Goal: Task Accomplishment & Management: Manage account settings

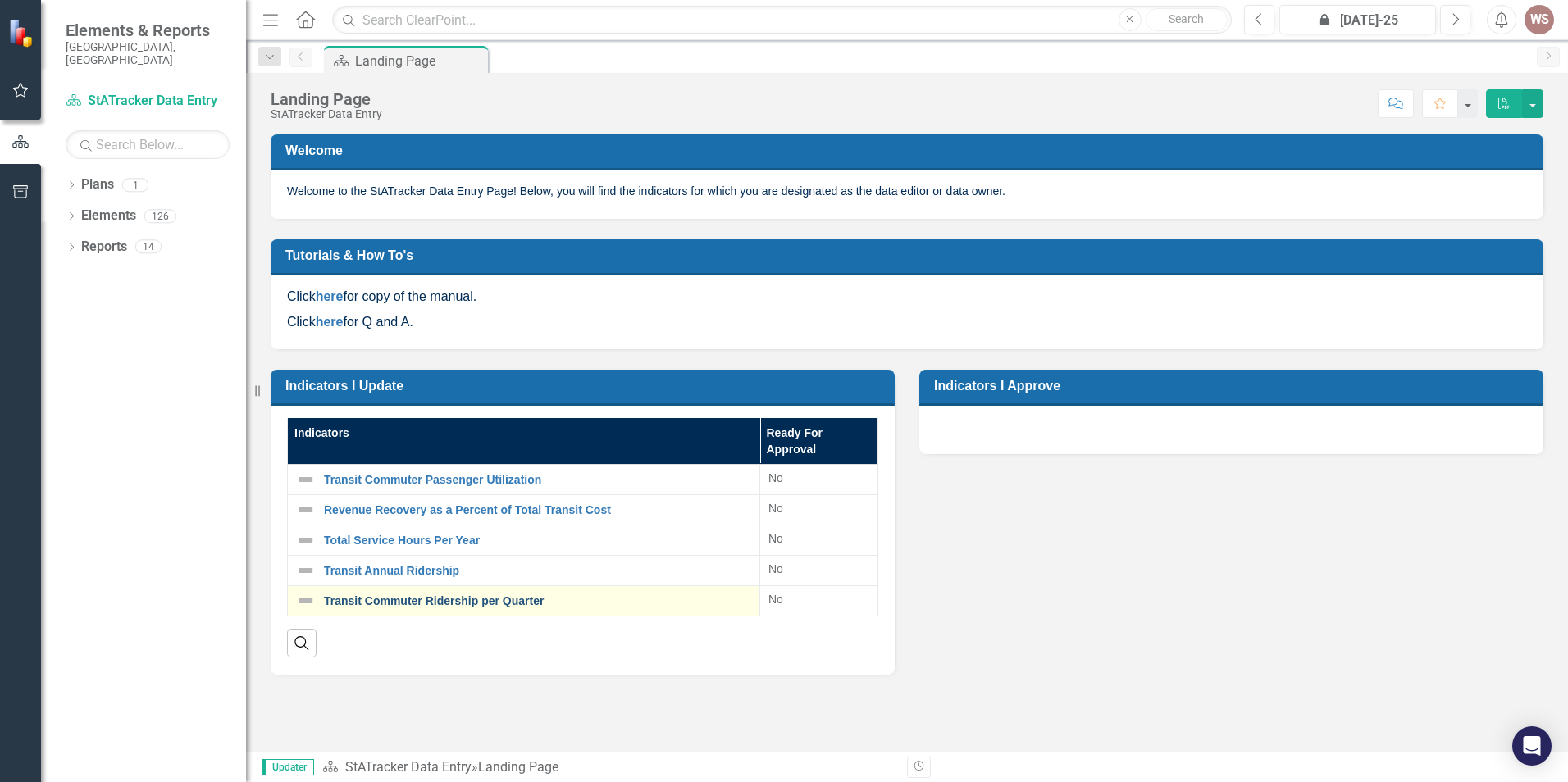
click at [421, 602] on link "Transit Commuter Ridership per Quarter" at bounding box center [538, 601] width 427 height 13
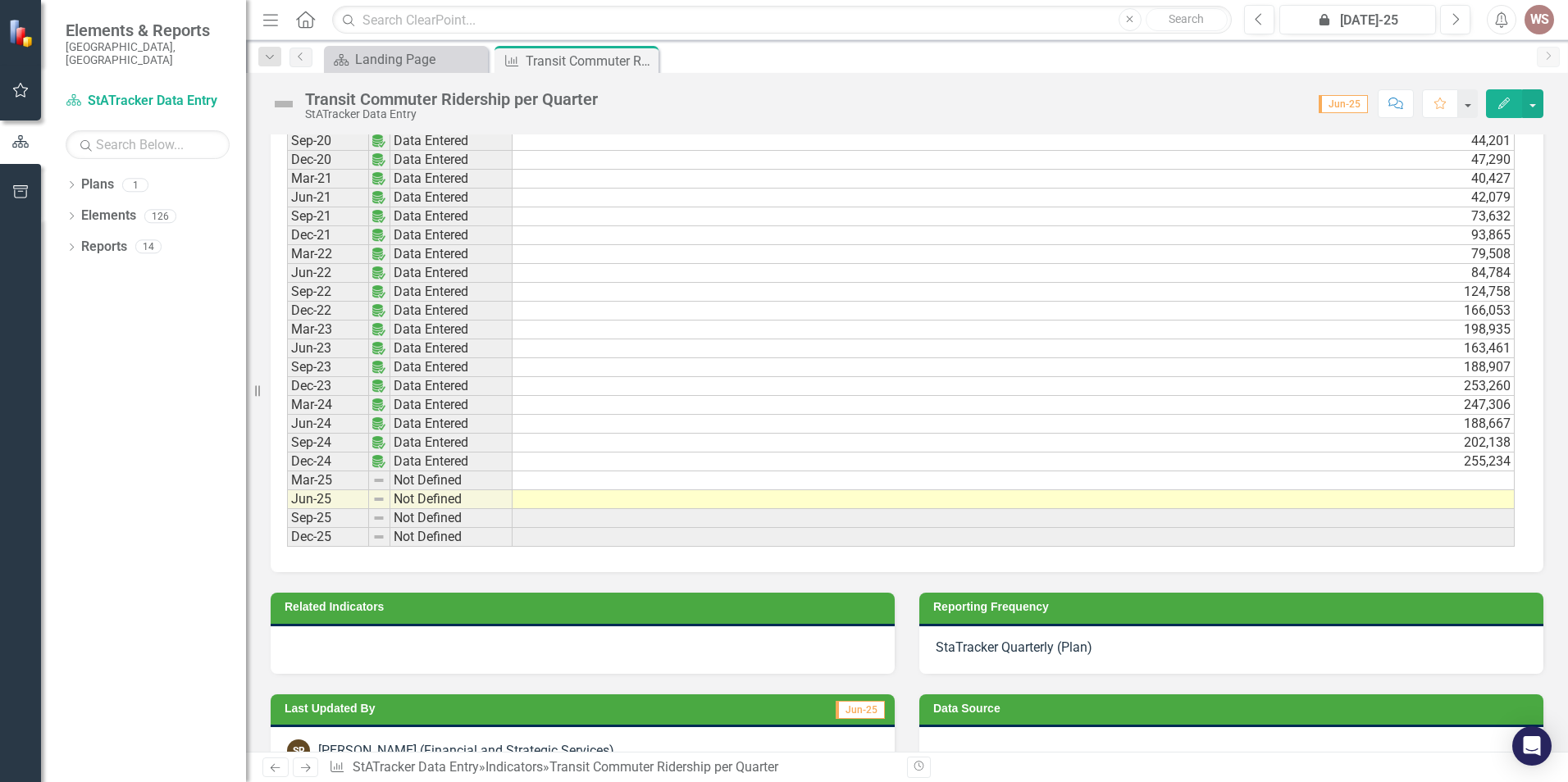
scroll to position [1968, 0]
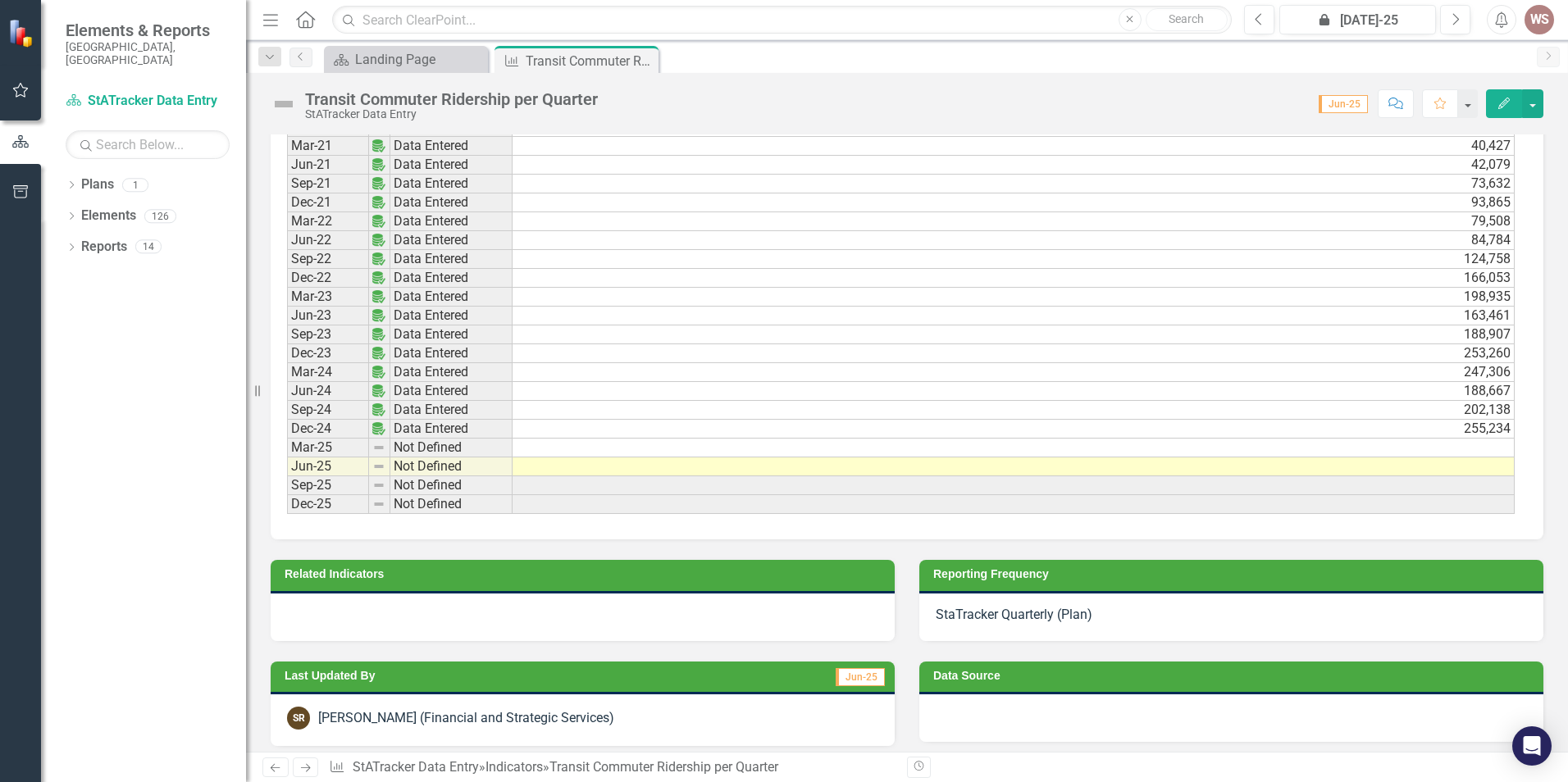
click at [1416, 449] on td at bounding box center [1013, 448] width 1002 height 19
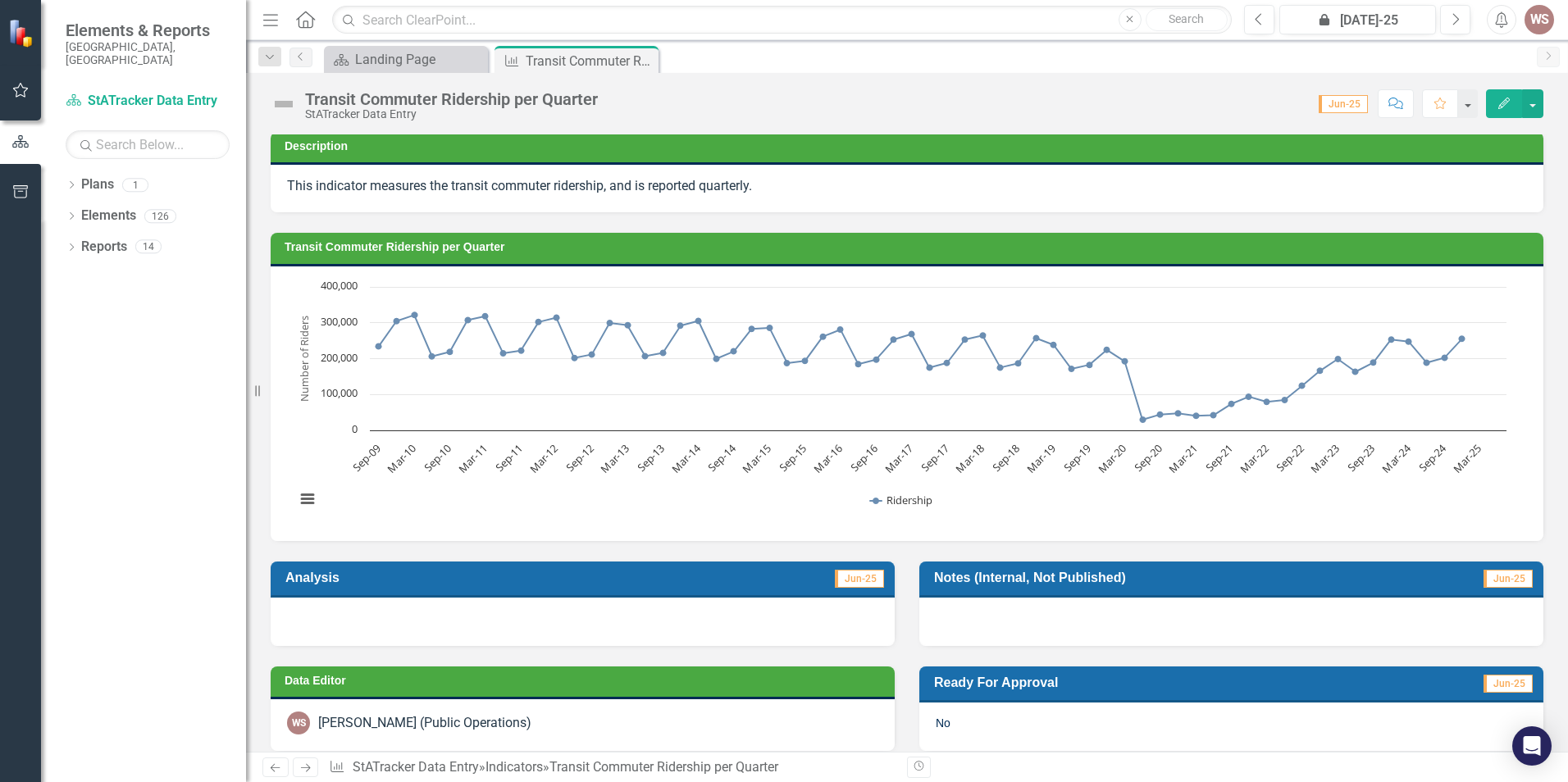
scroll to position [0, 0]
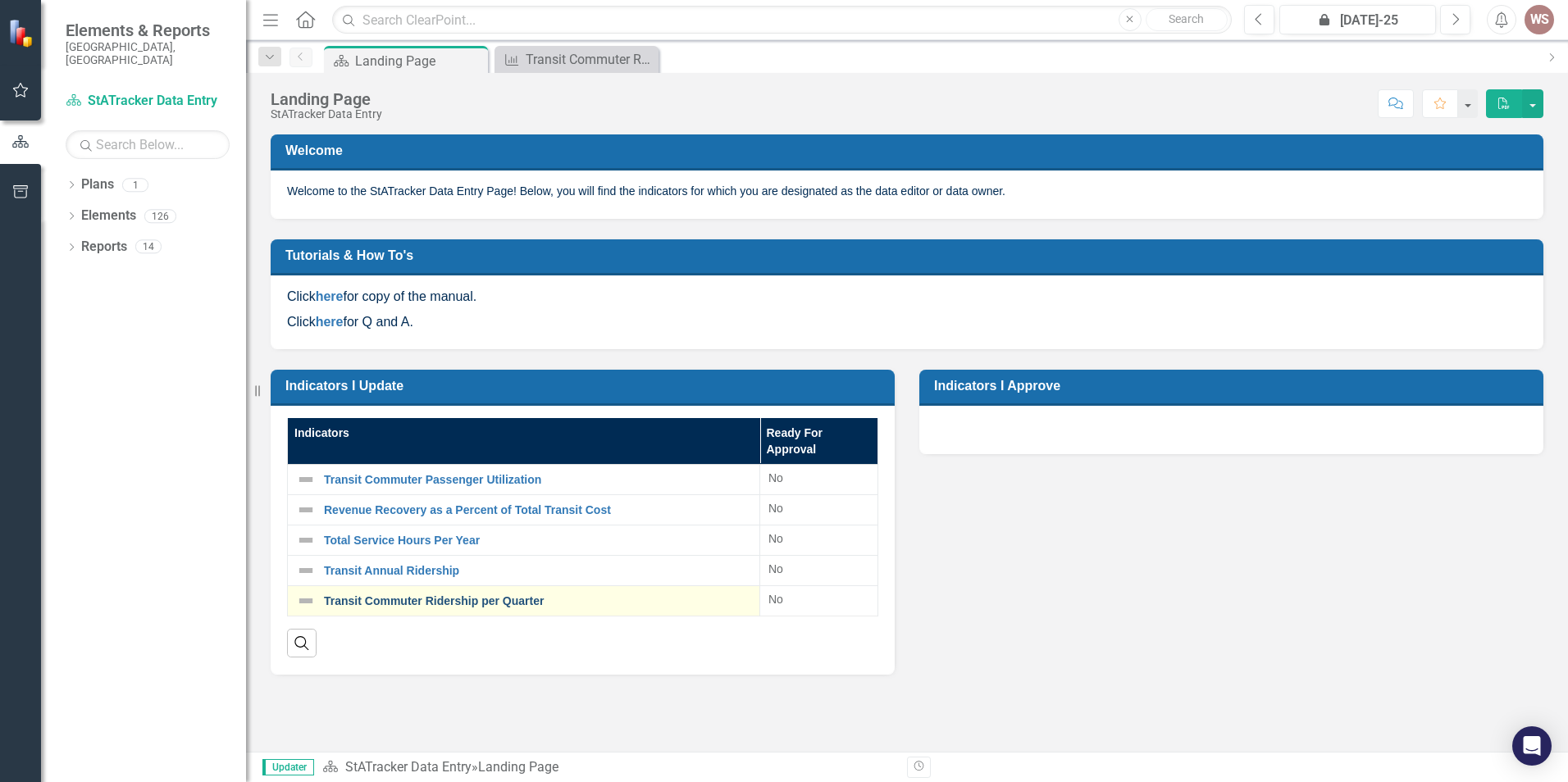
click at [427, 604] on link "Transit Commuter Ridership per Quarter" at bounding box center [538, 601] width 427 height 13
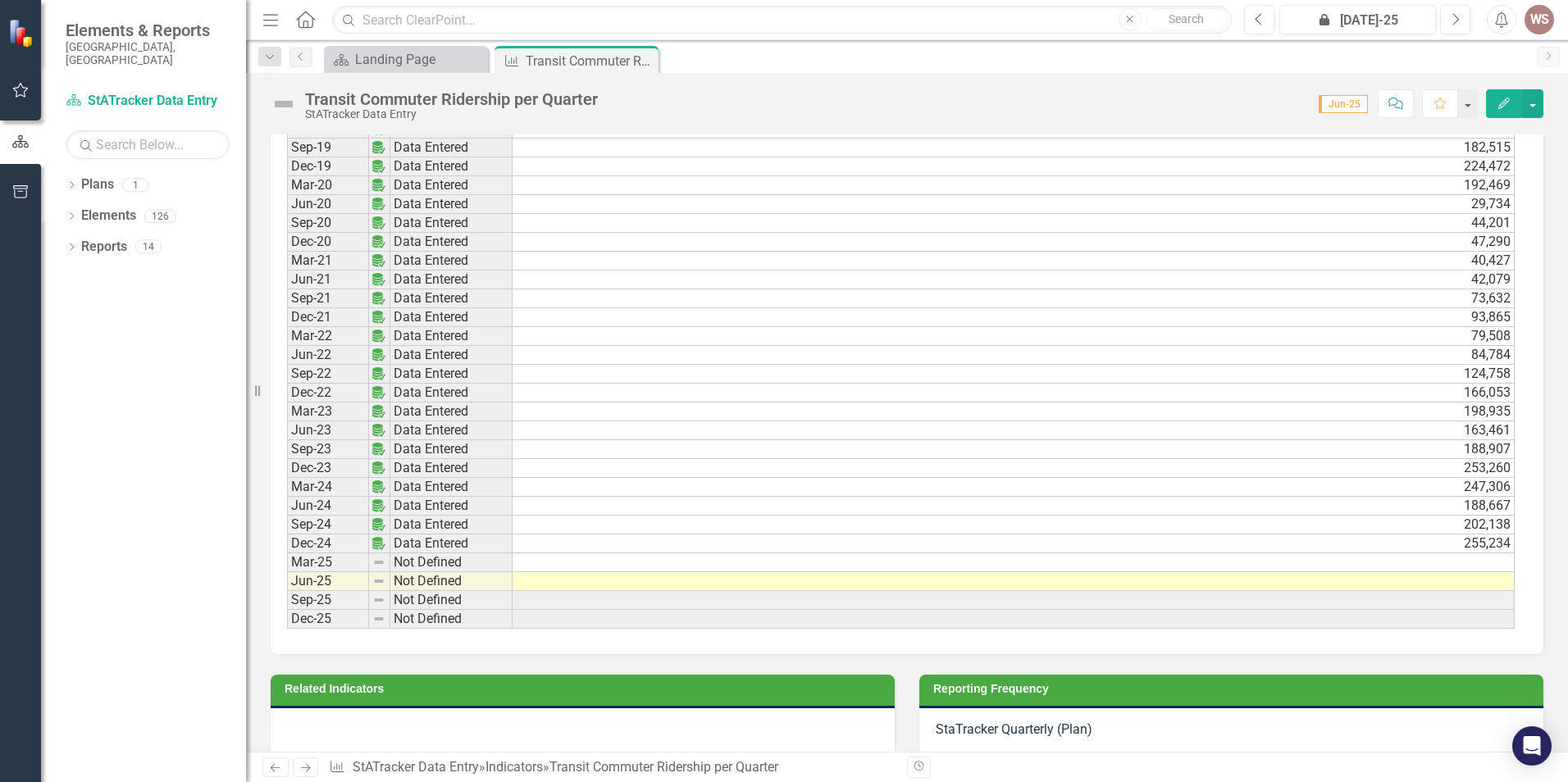
scroll to position [1968, 0]
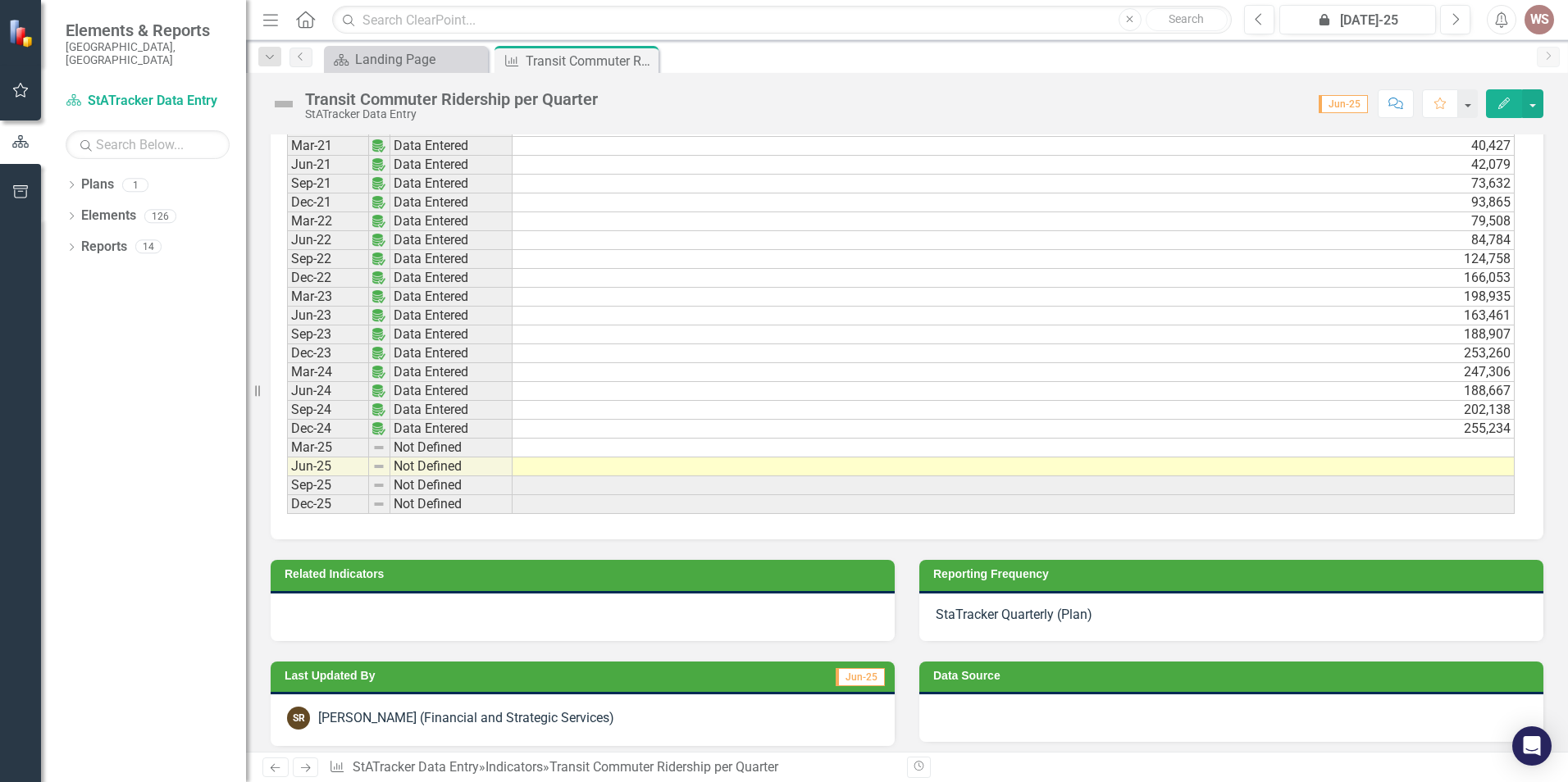
click at [1481, 444] on td at bounding box center [1013, 448] width 1002 height 19
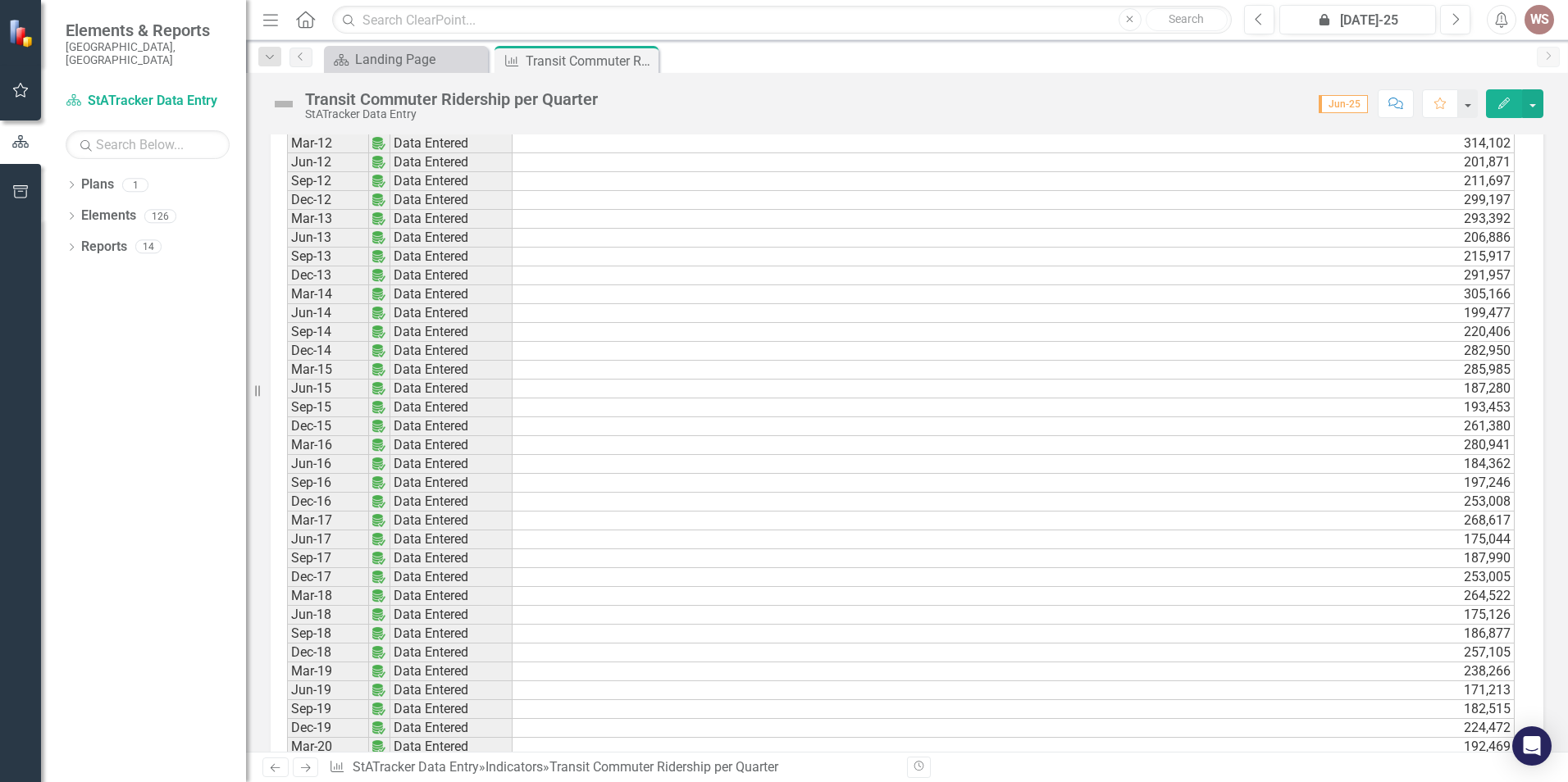
scroll to position [951, 0]
click at [1534, 106] on button "button" at bounding box center [1532, 103] width 21 height 29
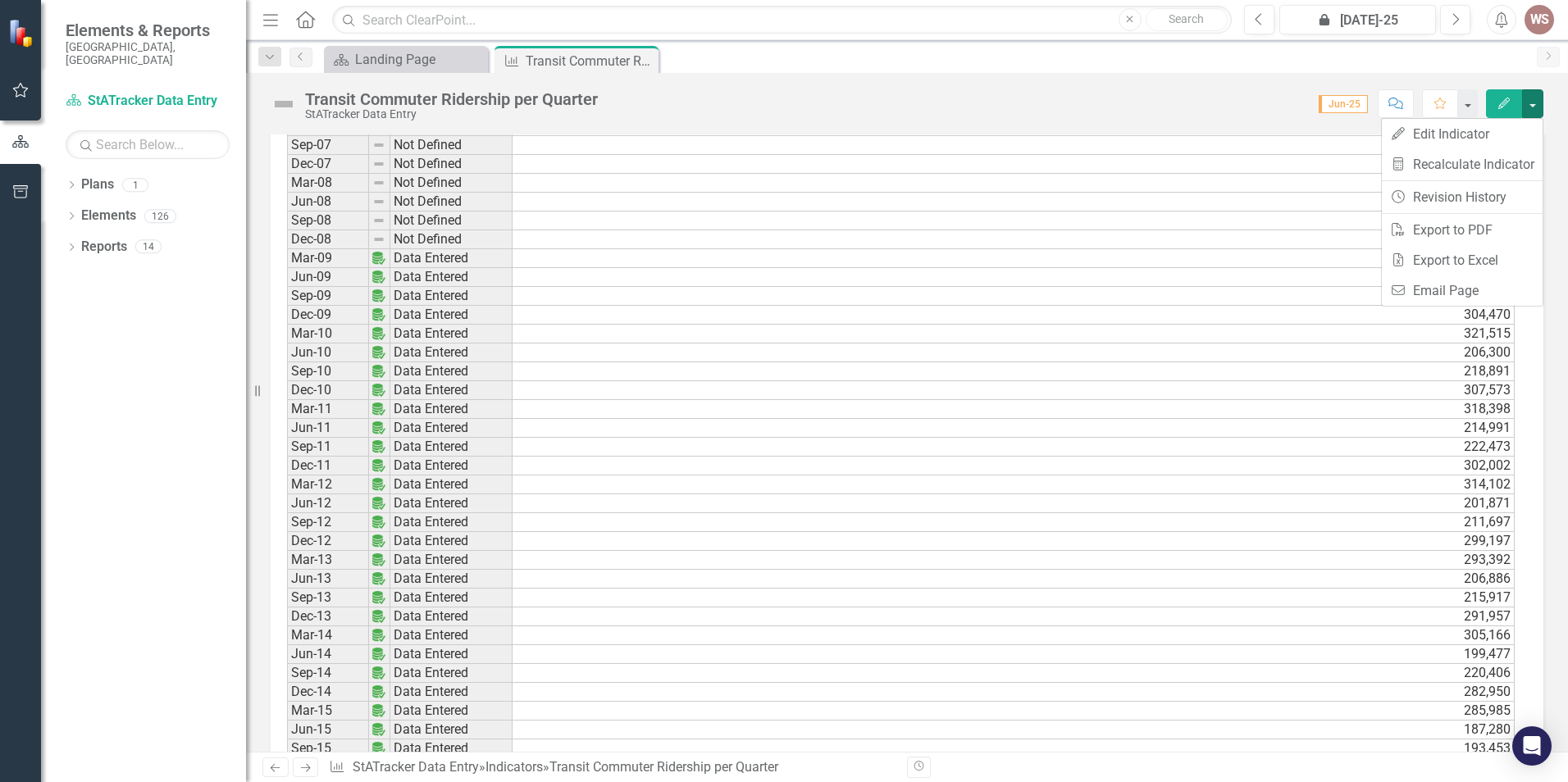
click at [1188, 109] on div "Score: N/A Jun-25 Completed Comment Favorite Edit" at bounding box center [1074, 103] width 937 height 28
drag, startPoint x: 1188, startPoint y: 109, endPoint x: 1178, endPoint y: 110, distance: 10.0
click at [1178, 110] on div "Score: N/A Jun-25 Completed Comment Favorite Edit" at bounding box center [1074, 103] width 937 height 28
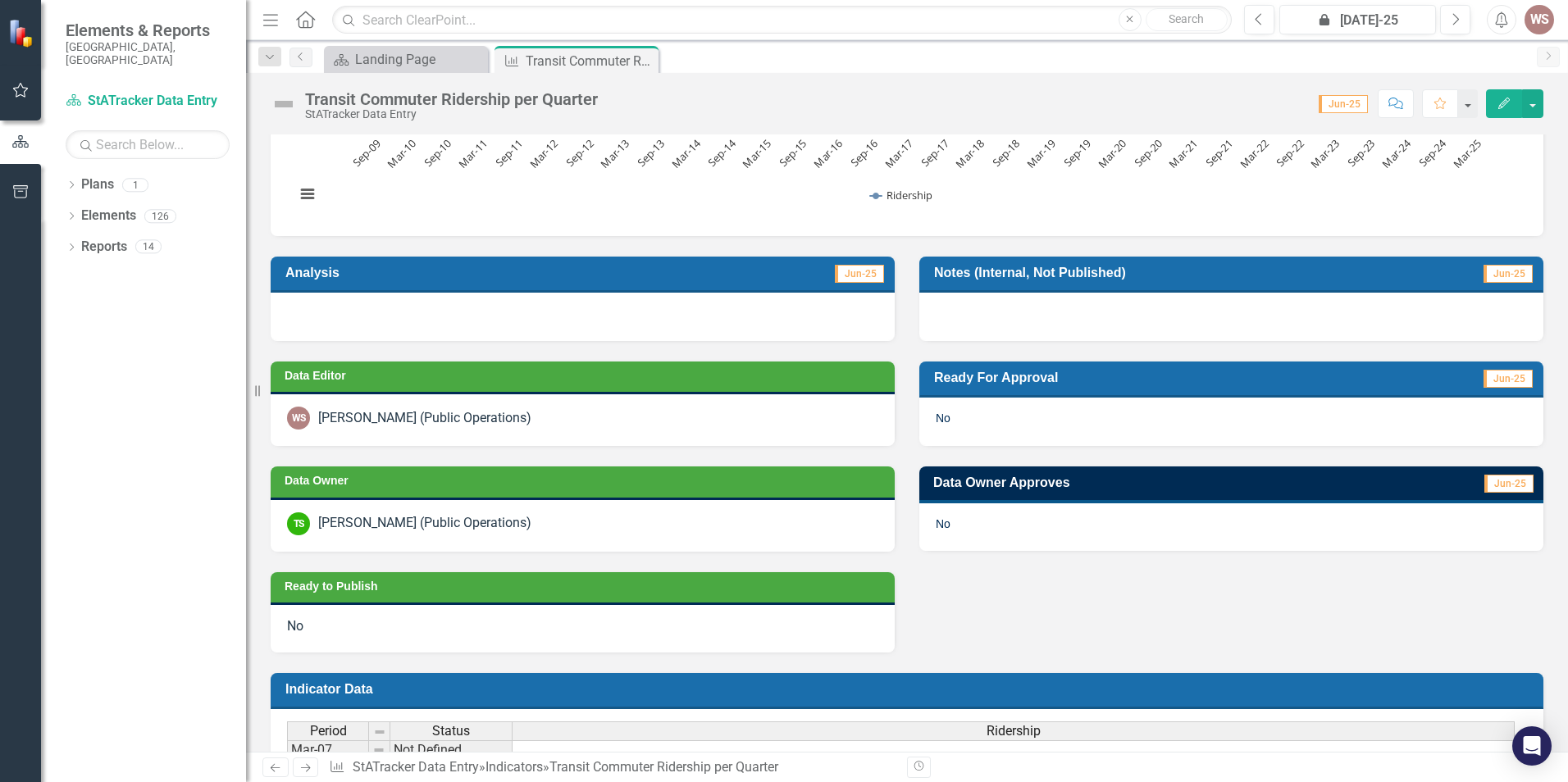
scroll to position [294, 0]
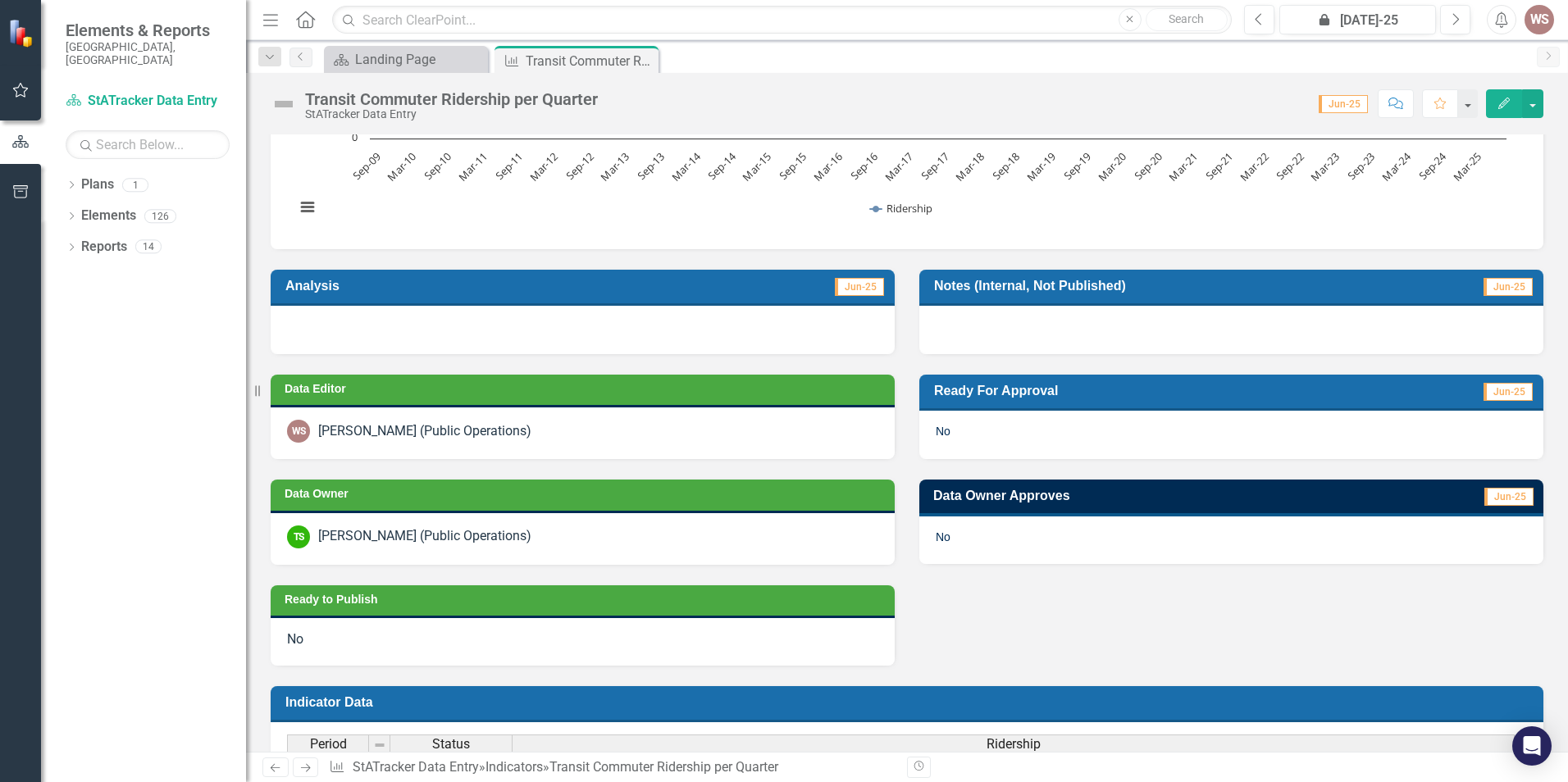
click at [1123, 437] on div "No" at bounding box center [1231, 434] width 624 height 47
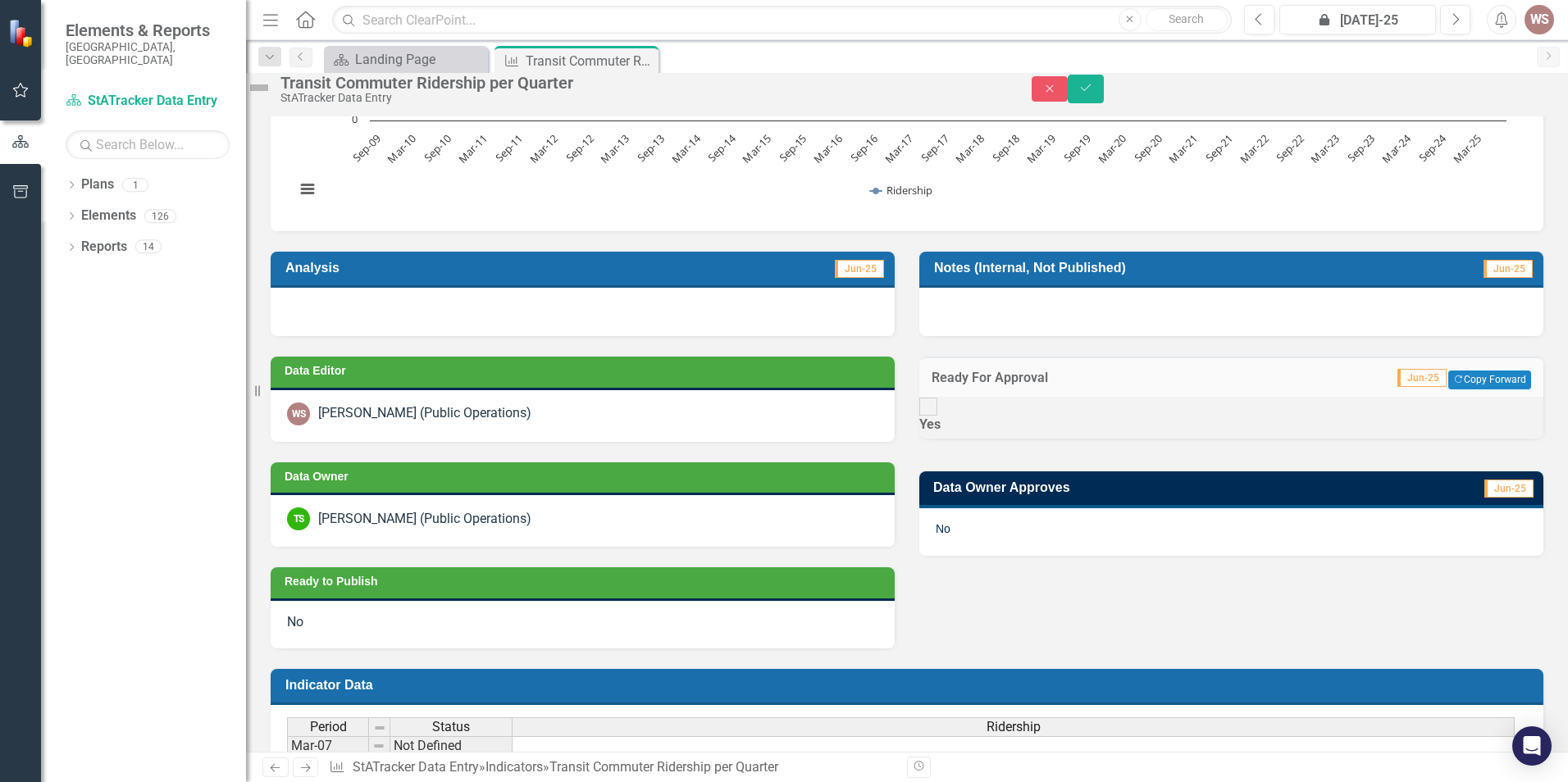
click at [937, 416] on div at bounding box center [928, 406] width 18 height 18
click at [940, 419] on input "Yes" at bounding box center [929, 406] width 25 height 25
checkbox input "true"
click at [1093, 93] on icon "Save" at bounding box center [1085, 88] width 14 height 12
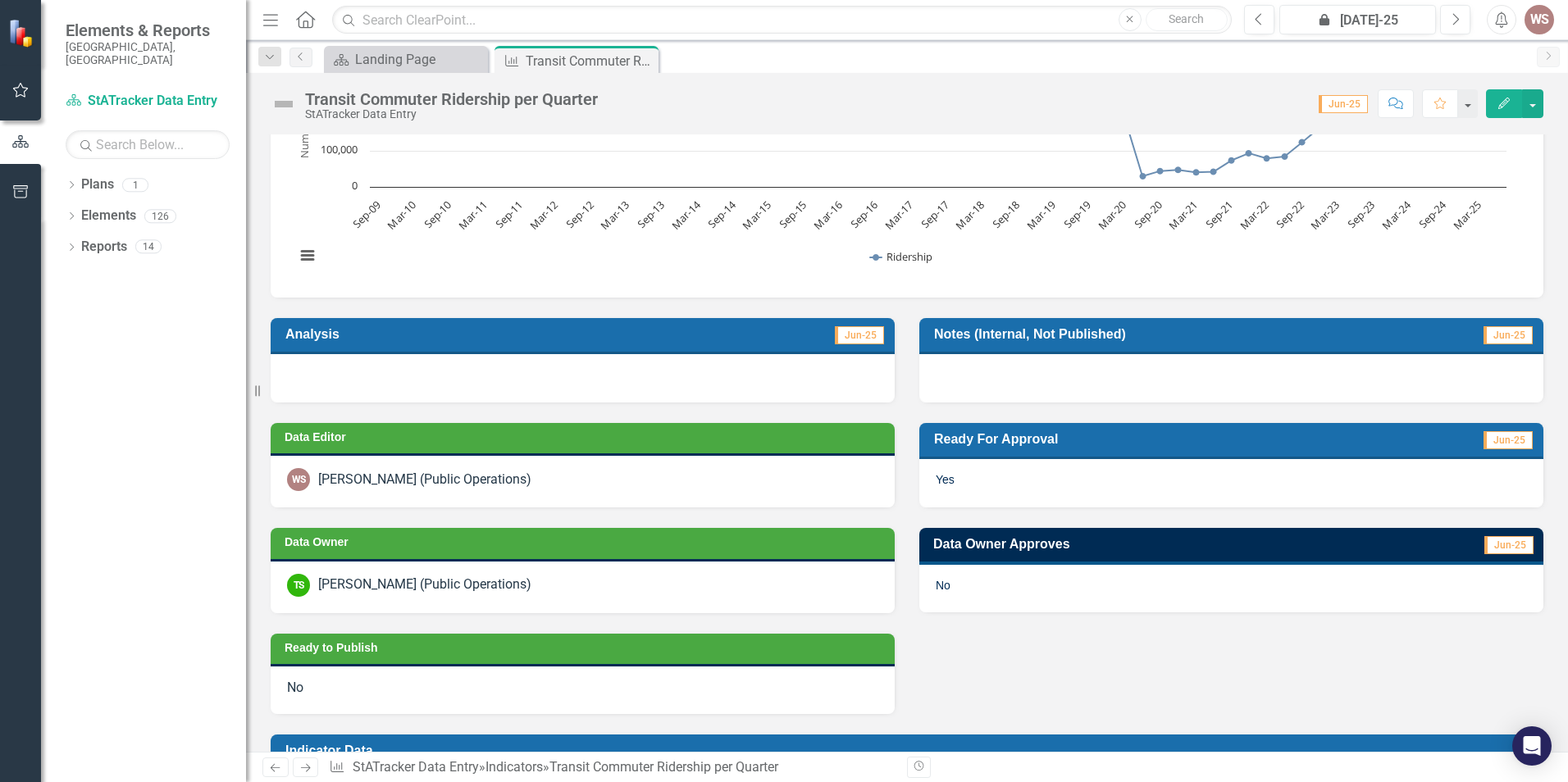
scroll to position [0, 0]
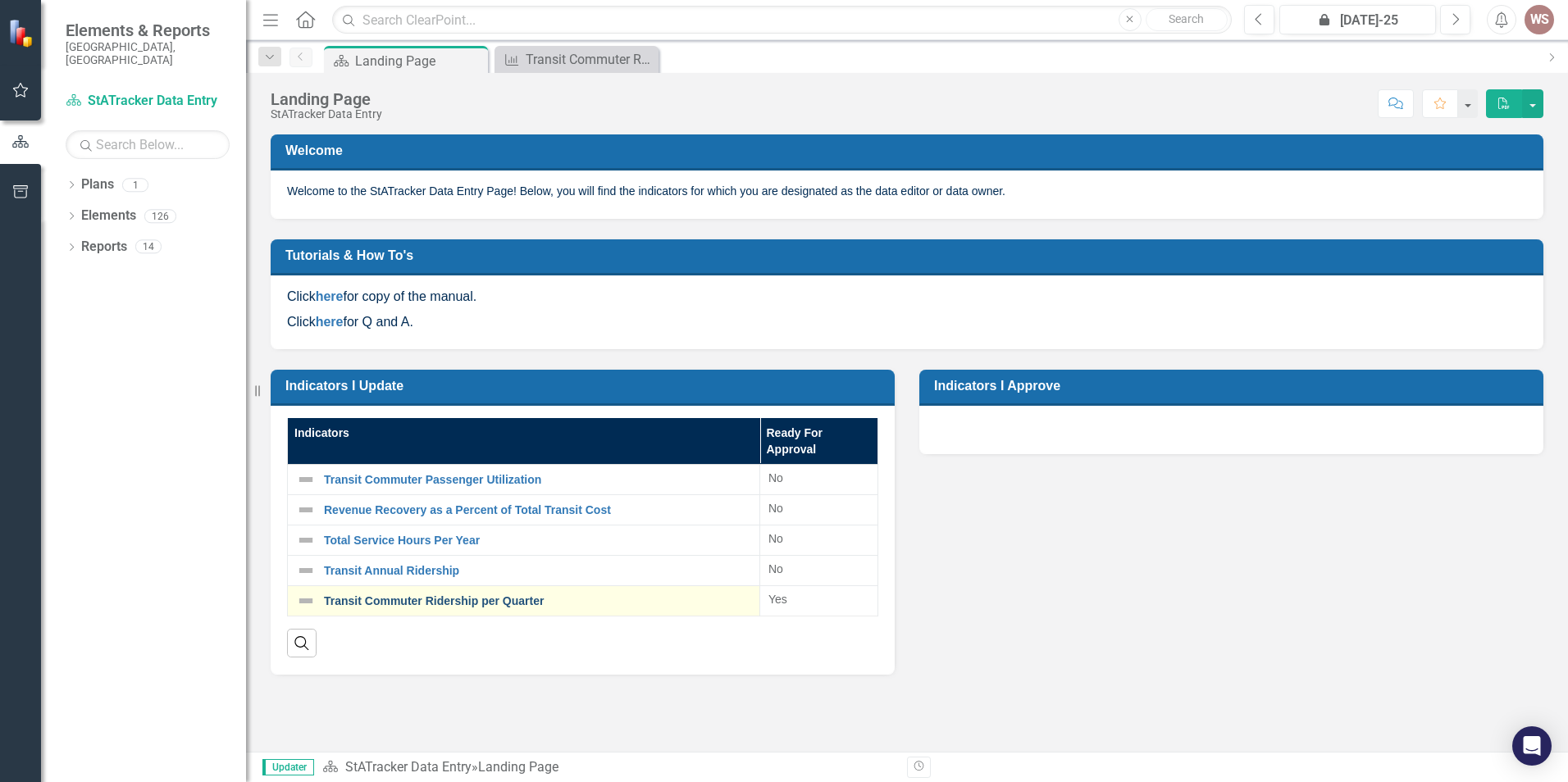
click at [437, 601] on link "Transit Commuter Ridership per Quarter" at bounding box center [538, 601] width 427 height 13
click at [387, 602] on link "Transit Commuter Ridership per Quarter" at bounding box center [538, 601] width 427 height 13
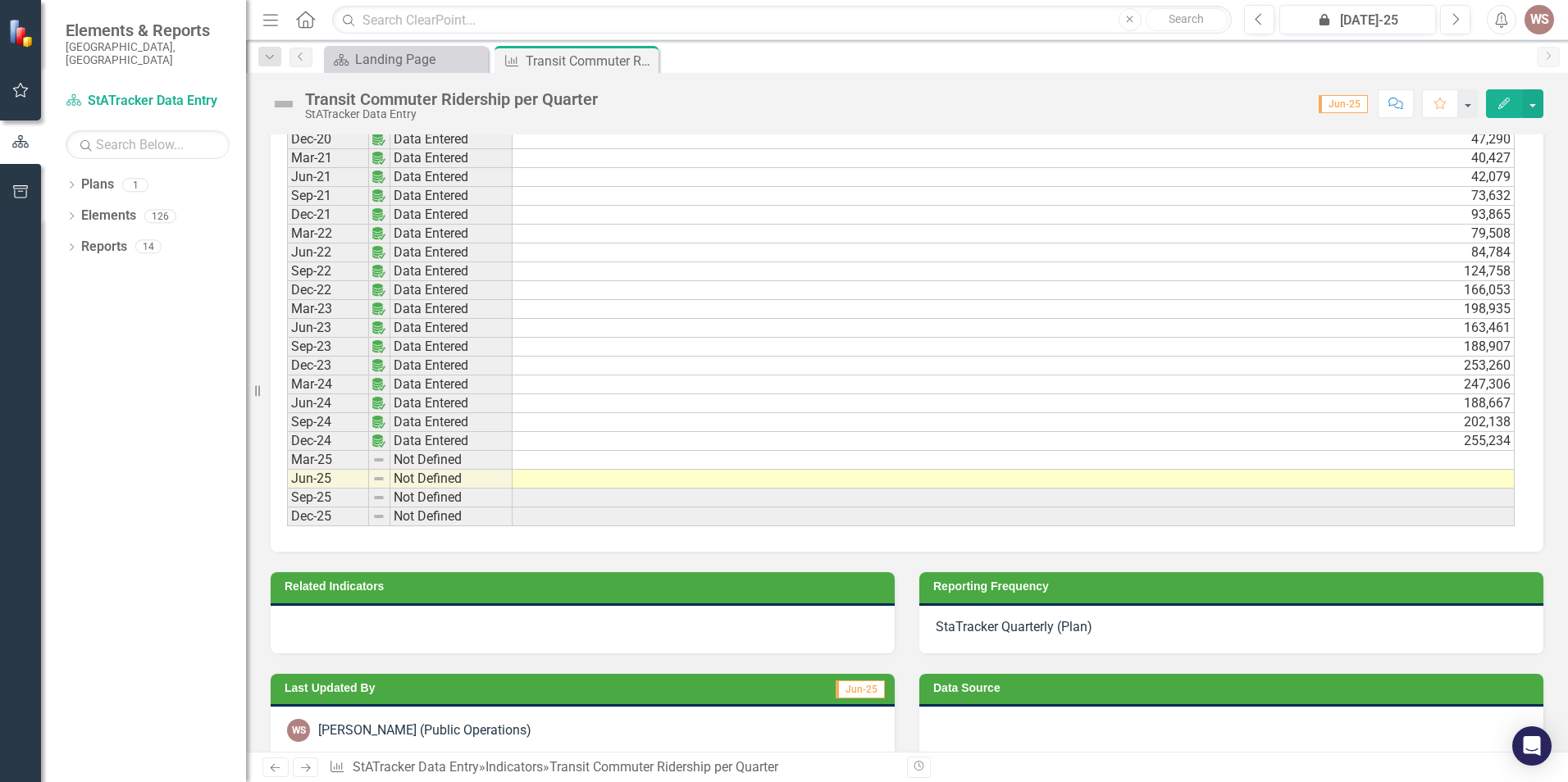
scroll to position [1968, 0]
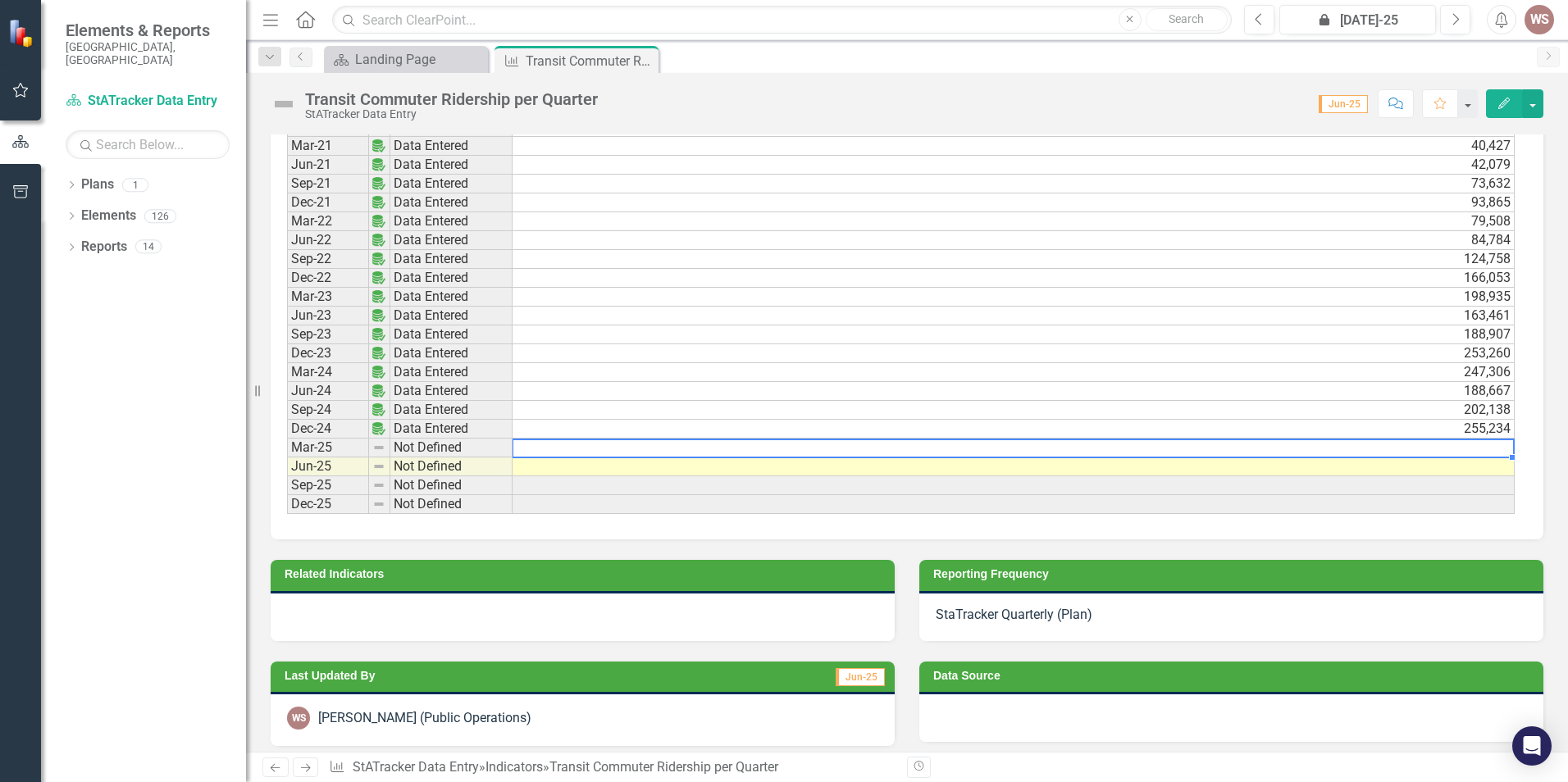
click at [1492, 446] on td at bounding box center [1013, 448] width 1002 height 19
click at [1251, 446] on td at bounding box center [1013, 448] width 1002 height 19
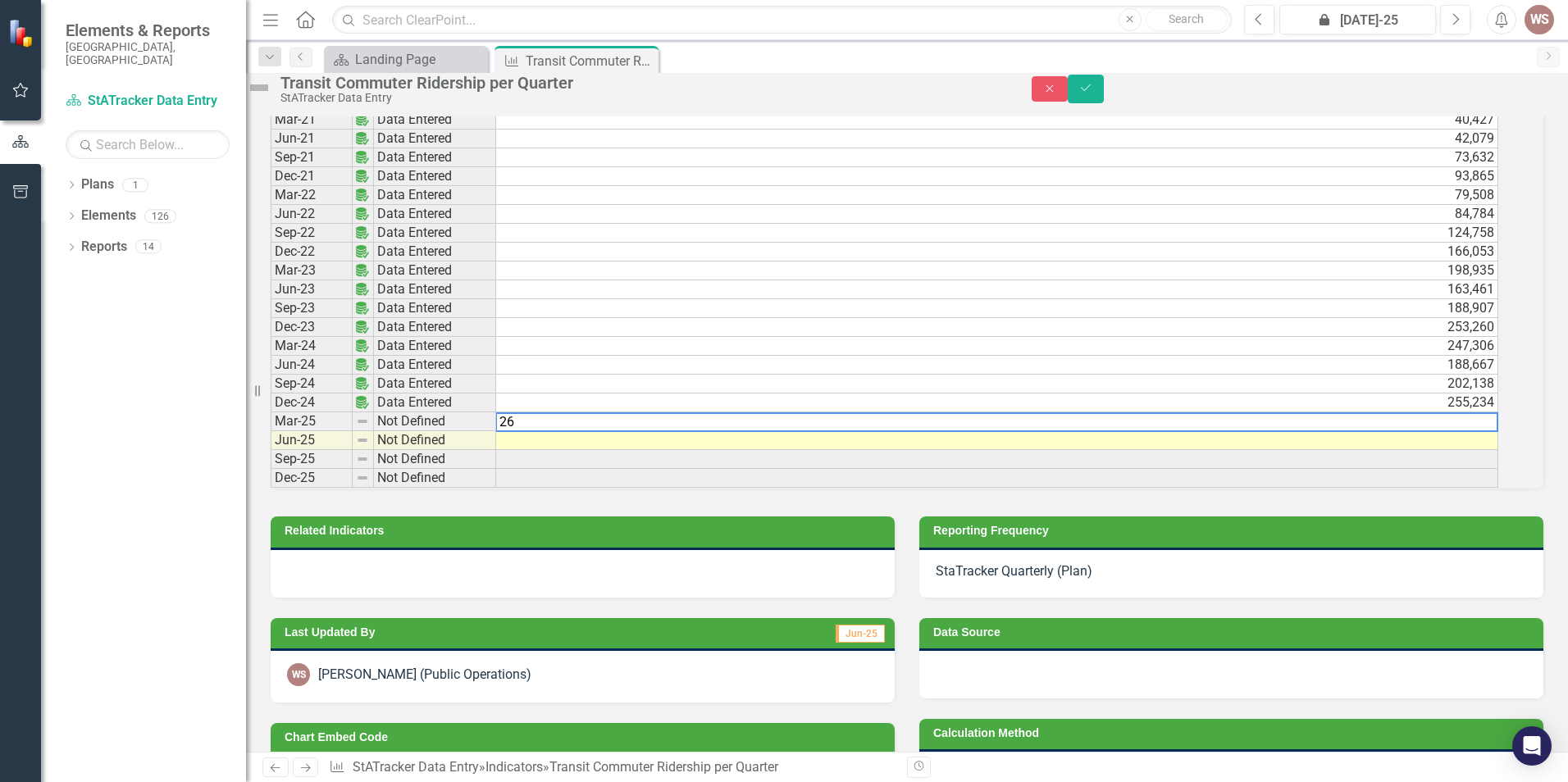
scroll to position [1972, 0]
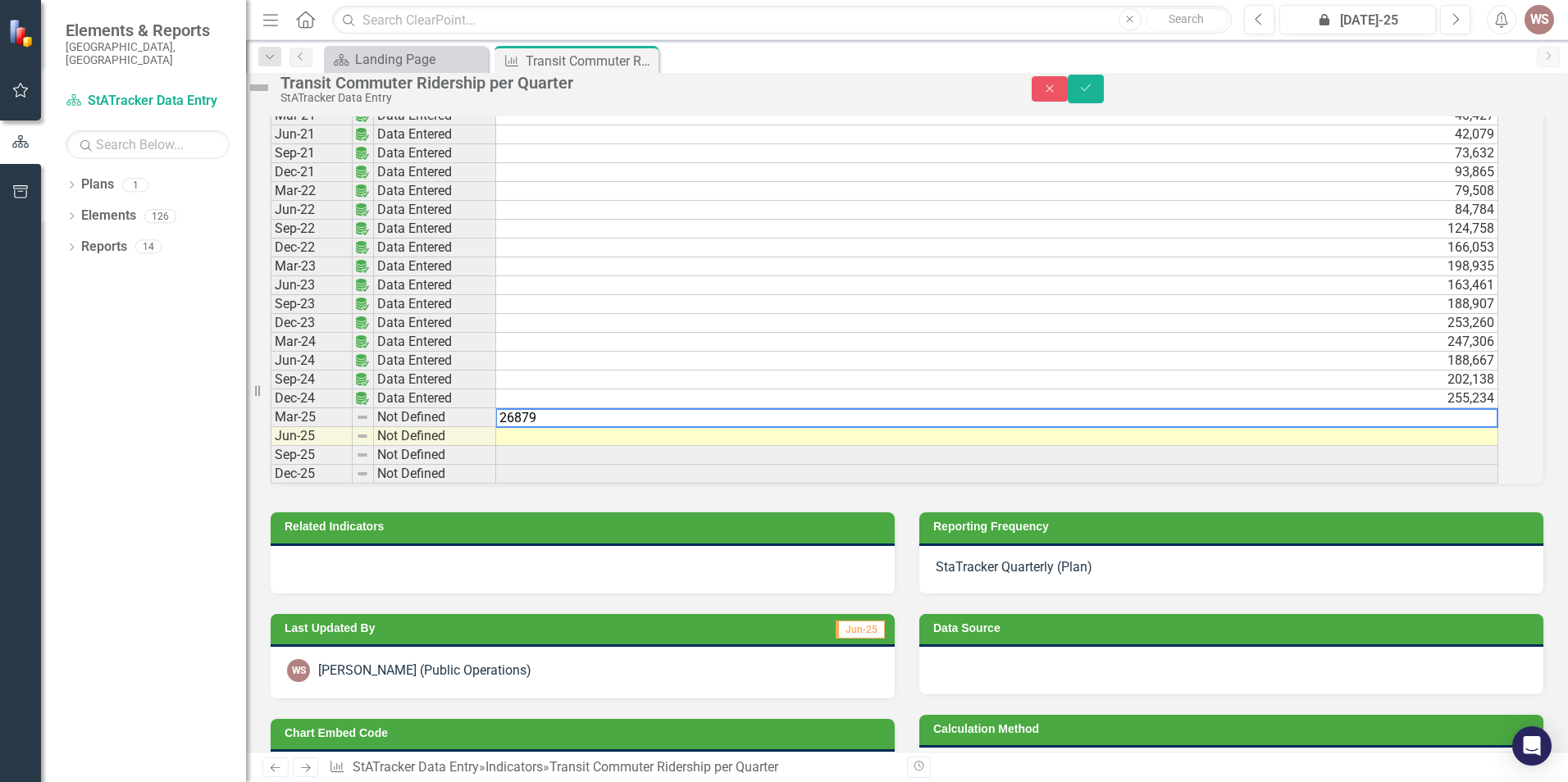
type textarea "268796"
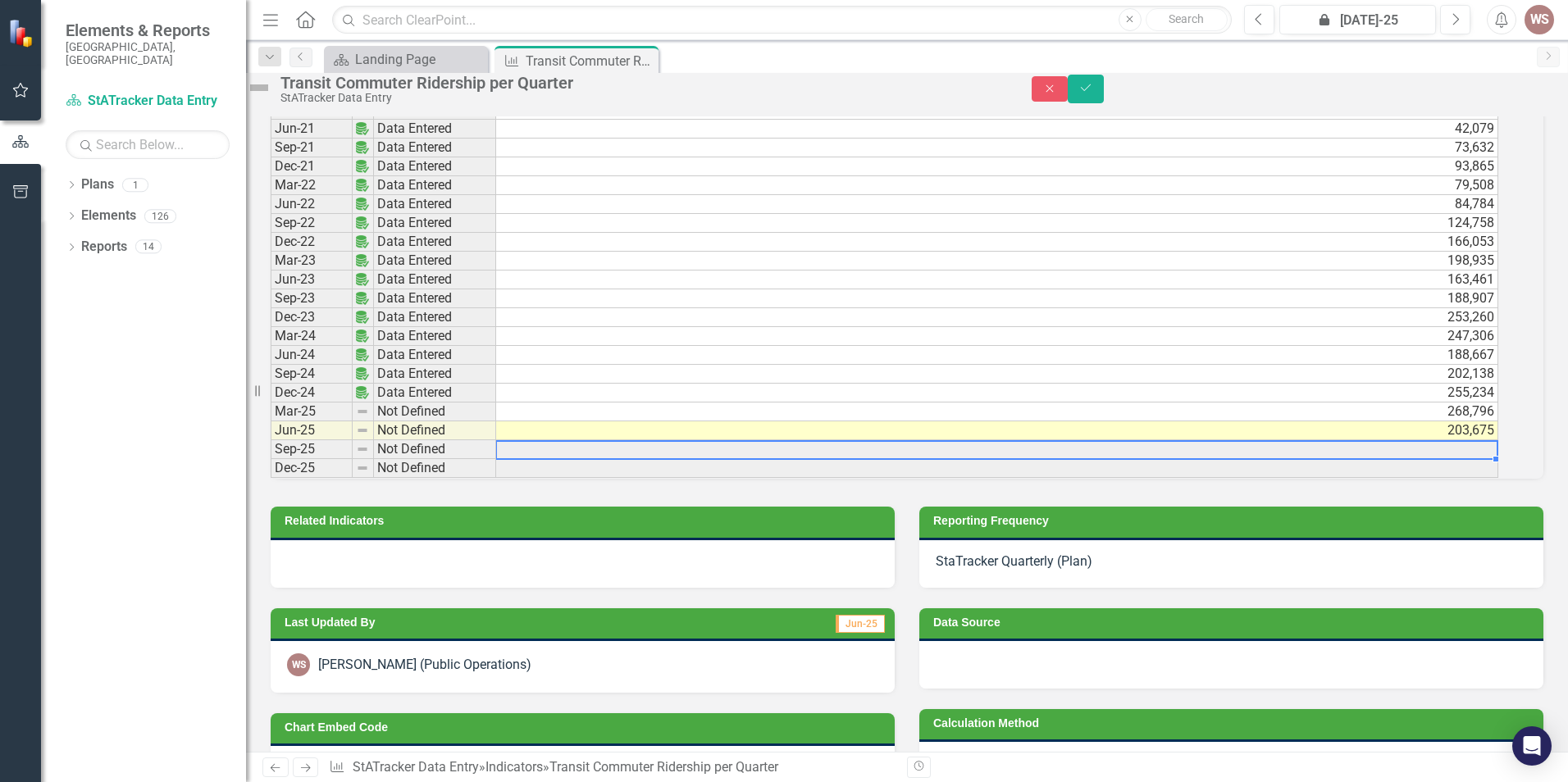
scroll to position [1939, 0]
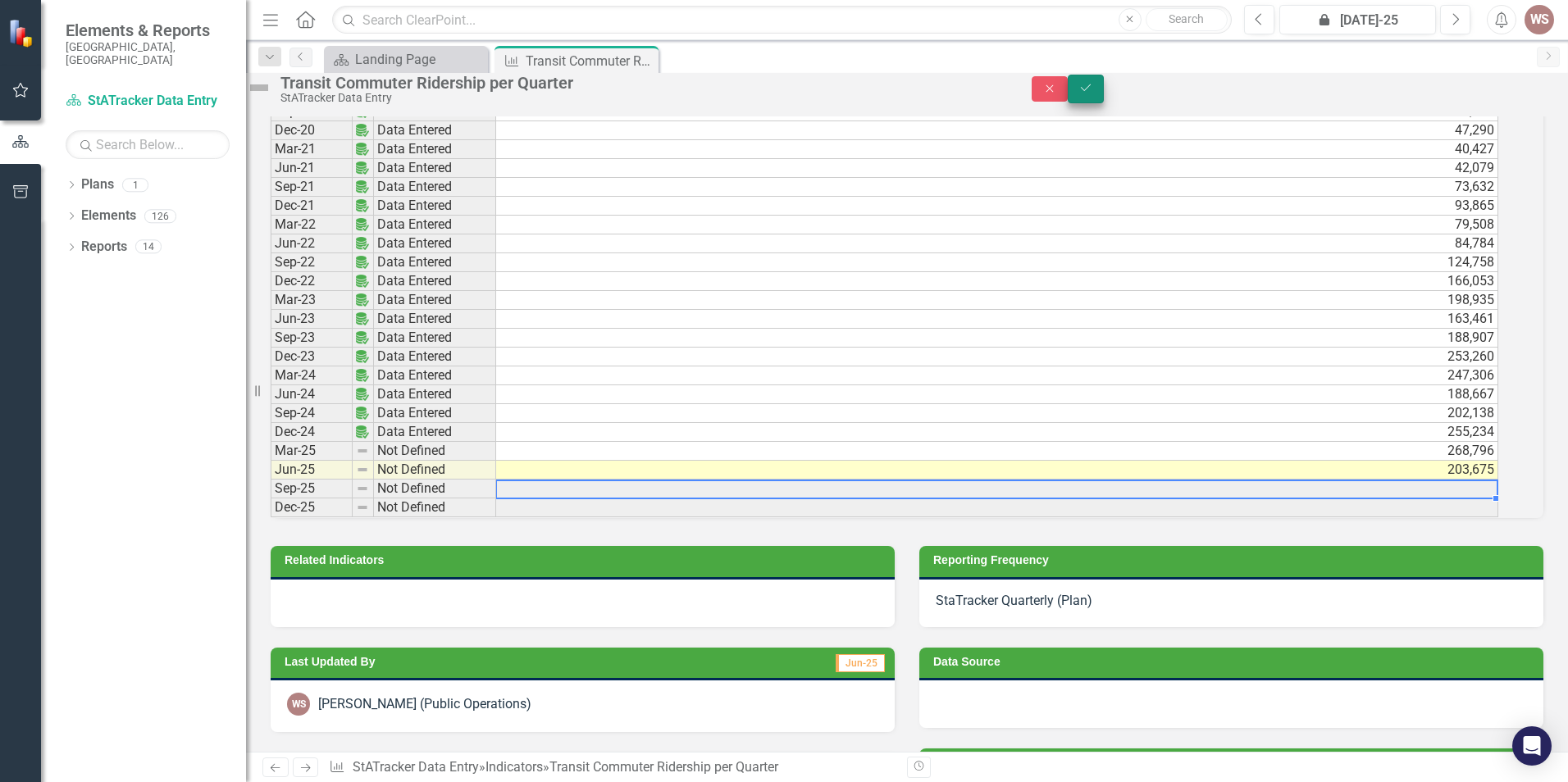
type textarea "203675"
click at [1093, 93] on icon "Save" at bounding box center [1085, 88] width 14 height 12
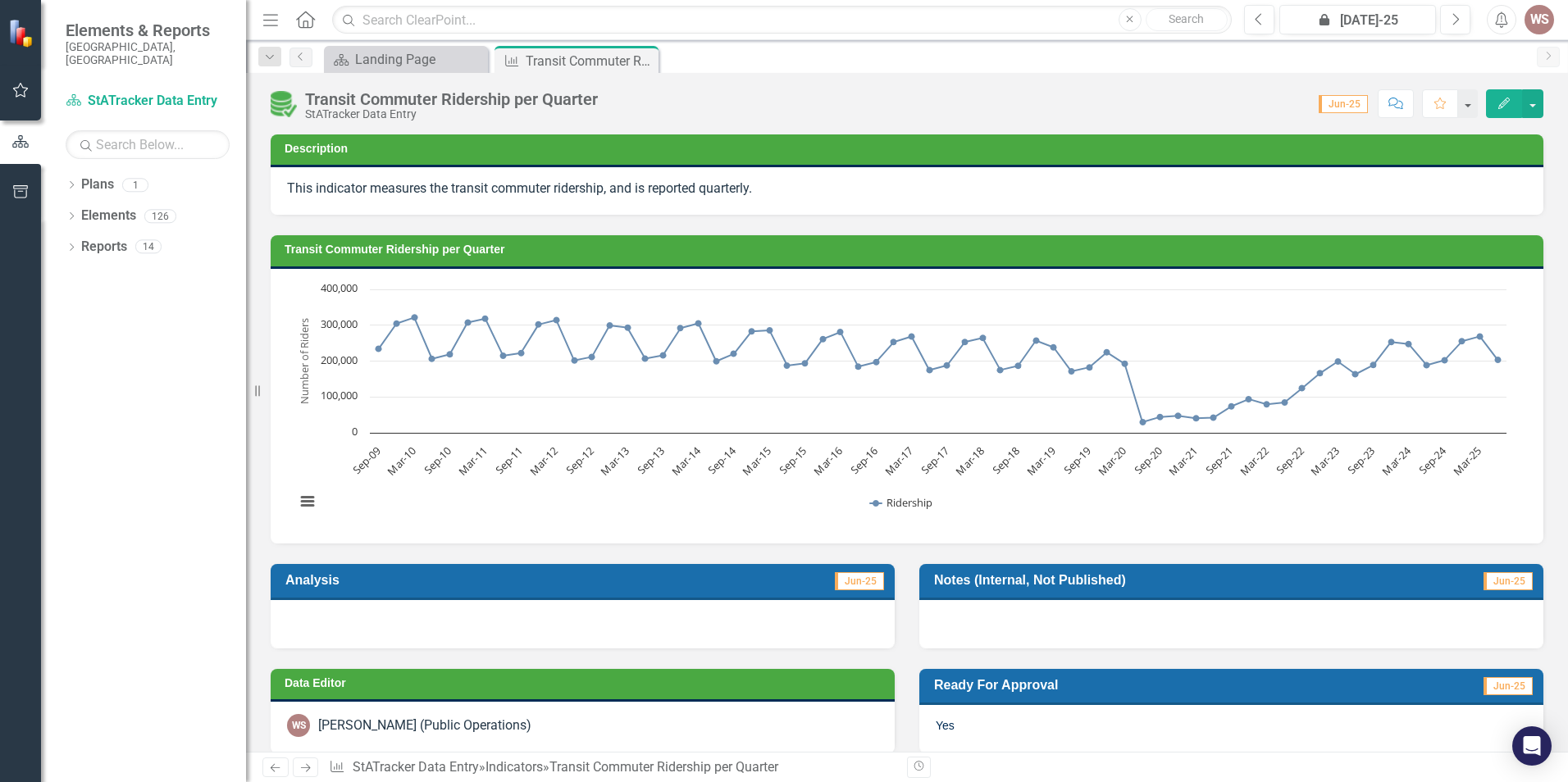
scroll to position [328, 0]
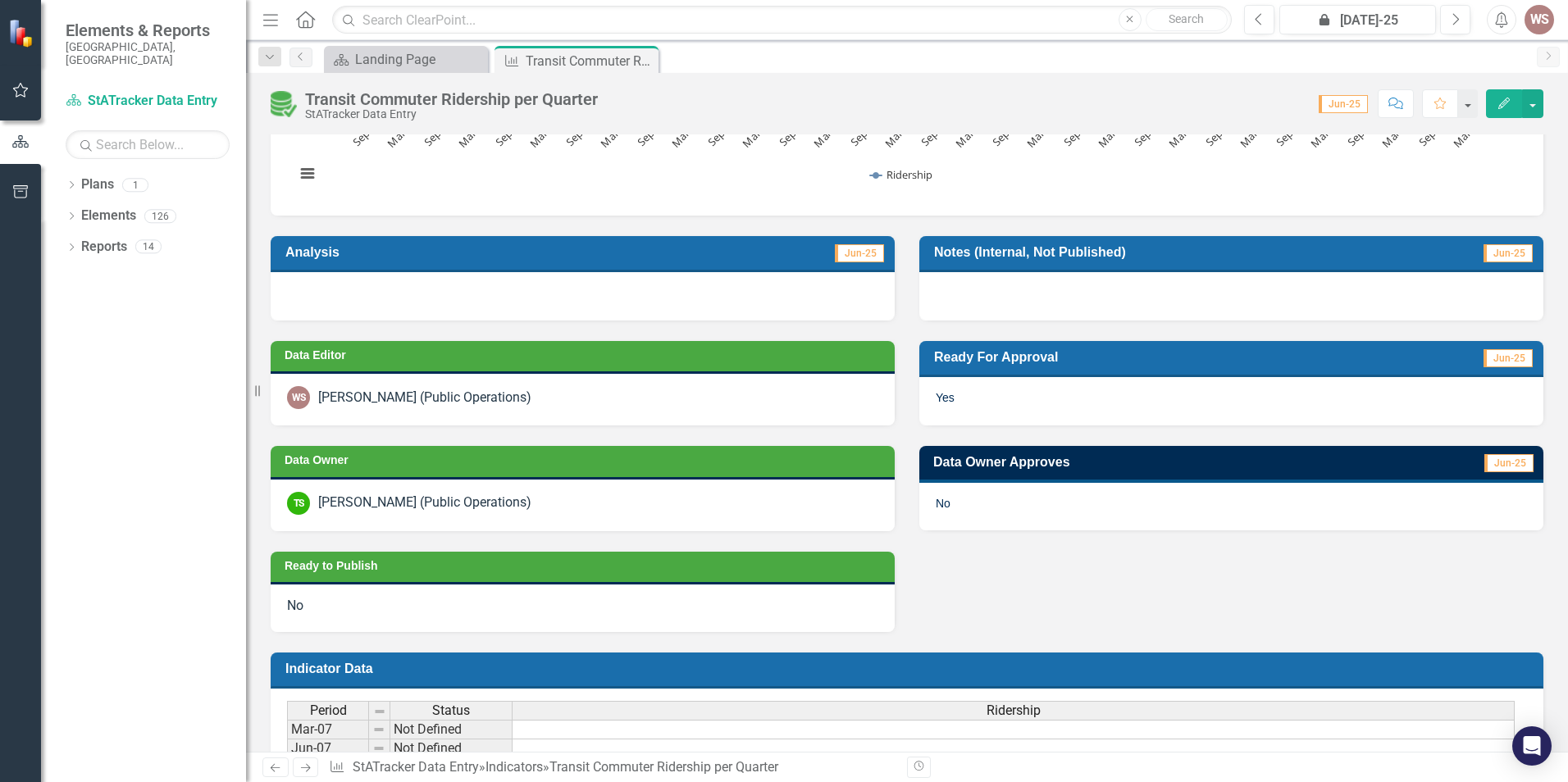
click at [1027, 405] on div "Yes" at bounding box center [1231, 401] width 624 height 47
click at [1025, 405] on div "Yes" at bounding box center [1231, 401] width 624 height 47
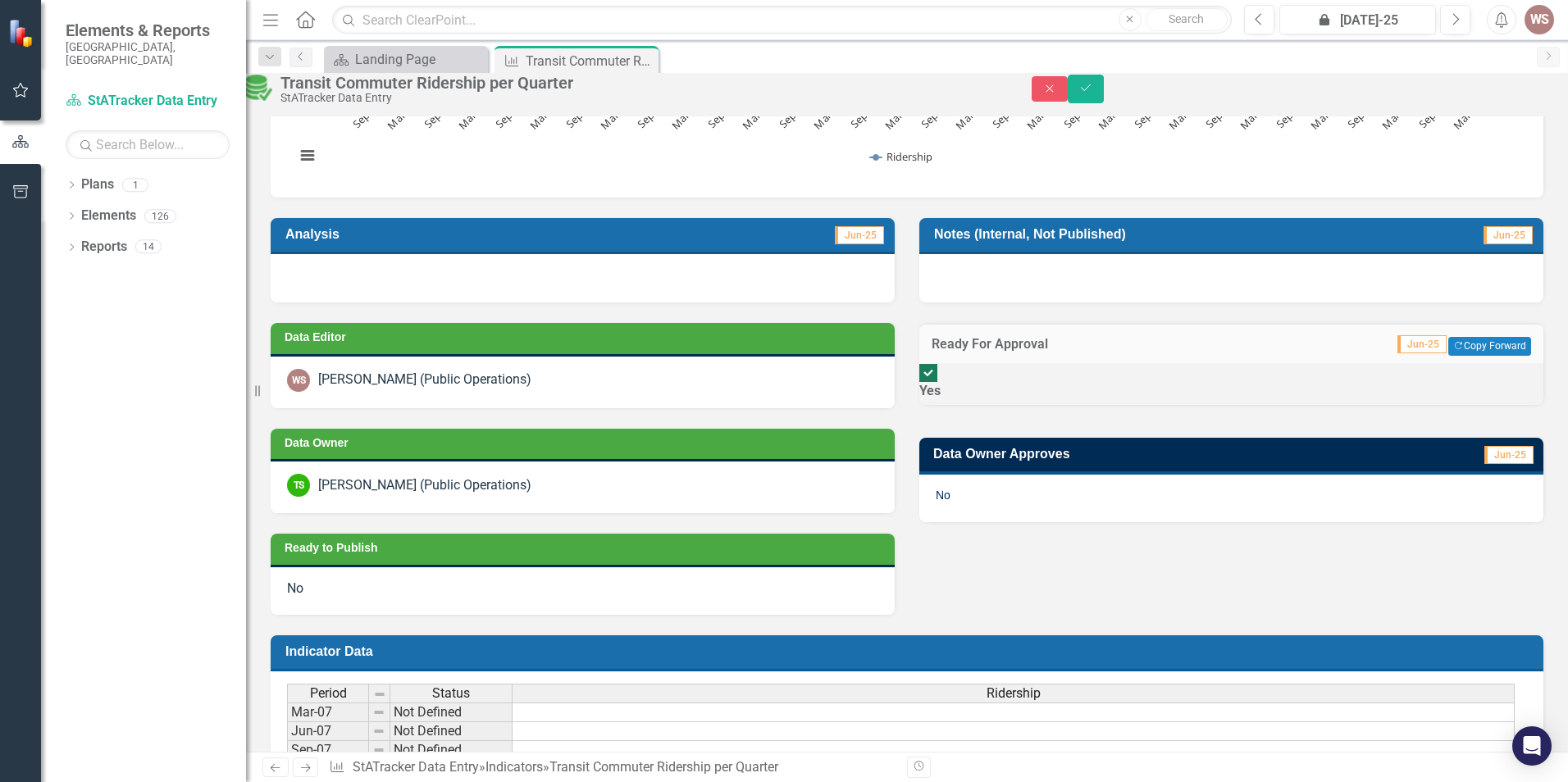
click at [1028, 506] on div "No" at bounding box center [1231, 499] width 624 height 47
click at [1036, 516] on div "No" at bounding box center [1231, 499] width 624 height 47
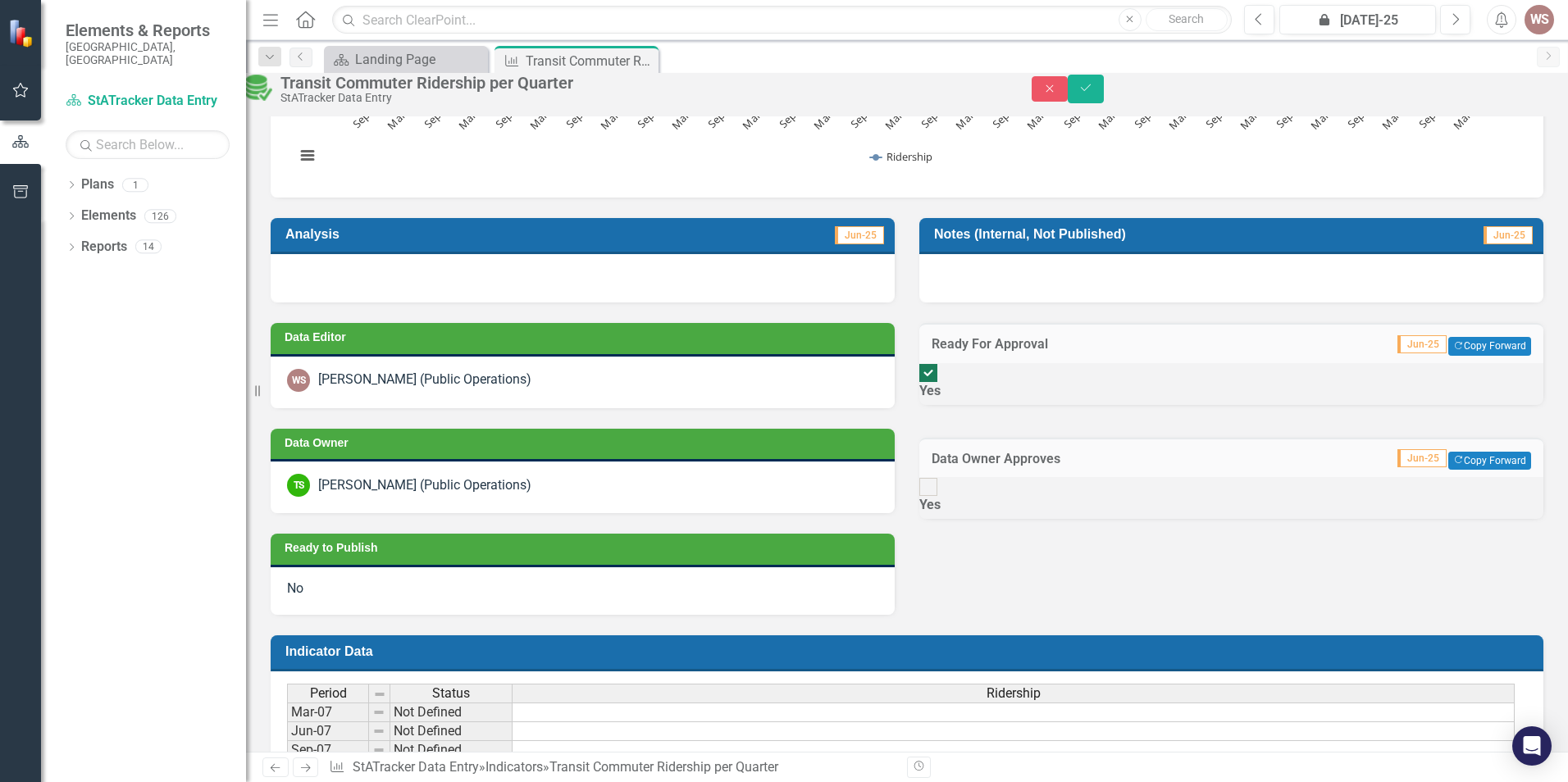
click at [937, 496] on div at bounding box center [928, 487] width 18 height 18
click at [940, 500] on input "Yes" at bounding box center [929, 488] width 25 height 25
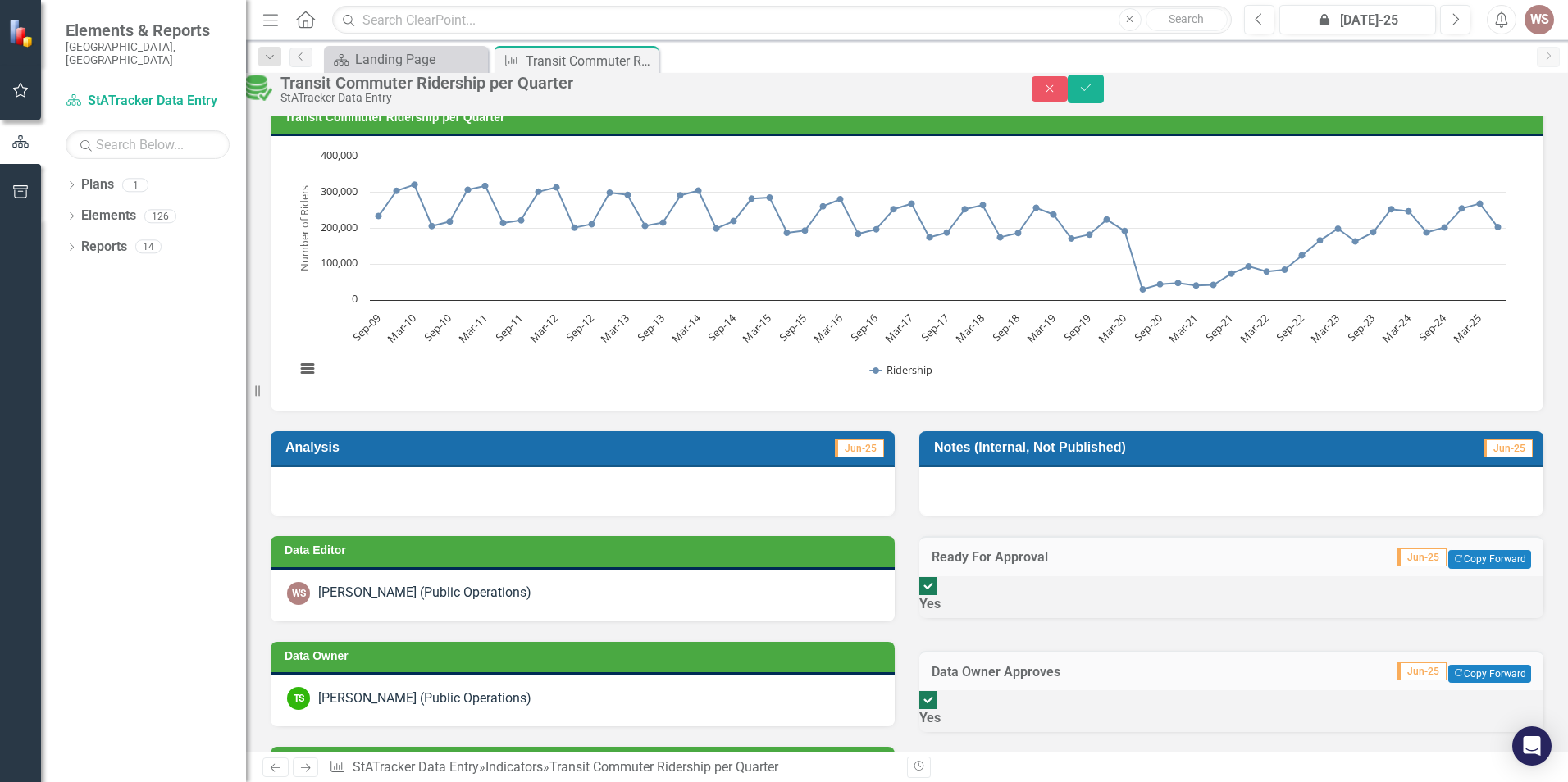
scroll to position [410, 0]
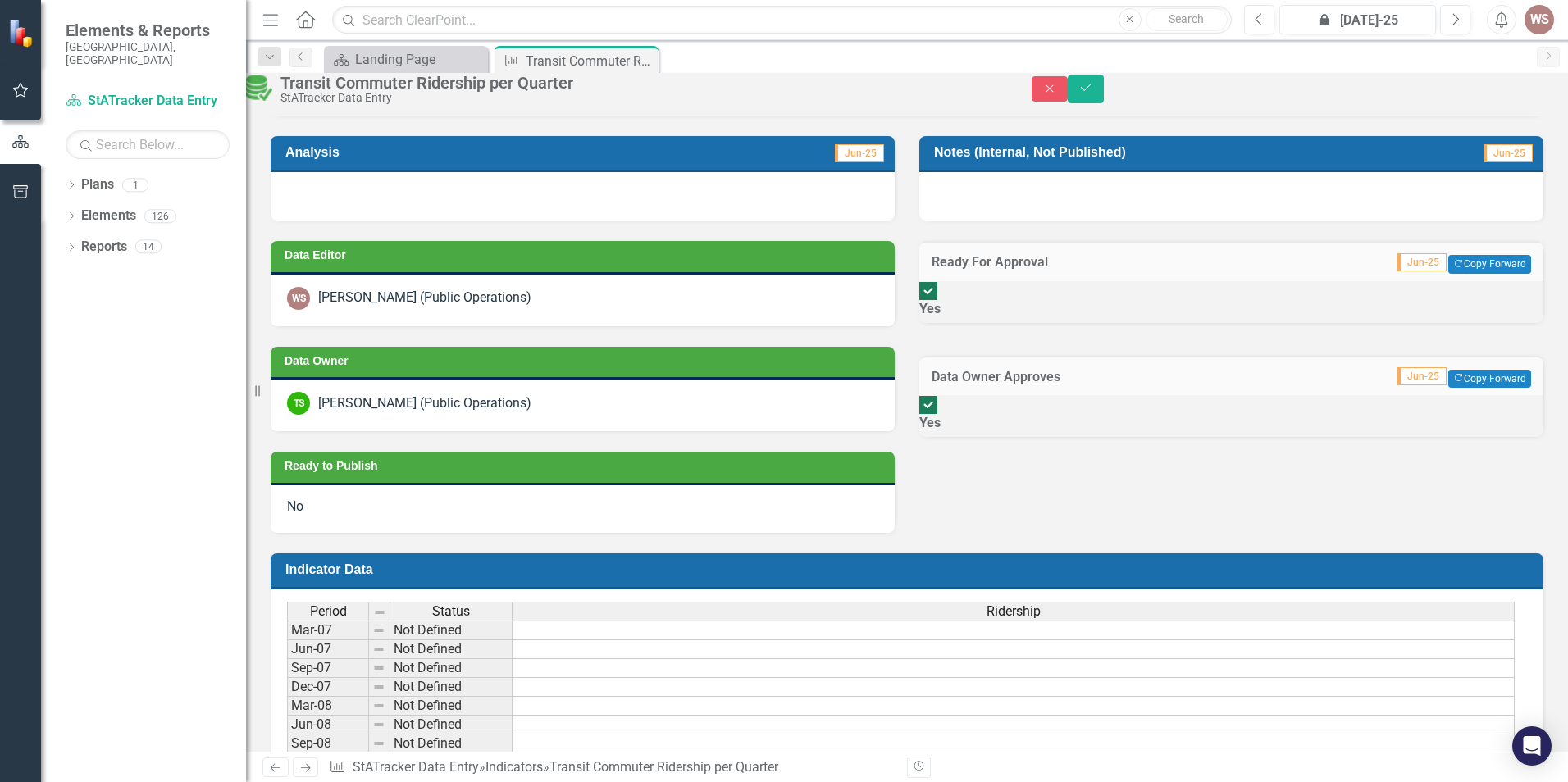
click at [523, 310] on div "WS [PERSON_NAME] (Public Operations)" at bounding box center [582, 298] width 591 height 23
click at [476, 413] on div "[PERSON_NAME] (Public Operations)" at bounding box center [424, 404] width 213 height 19
click at [937, 414] on div at bounding box center [928, 405] width 18 height 18
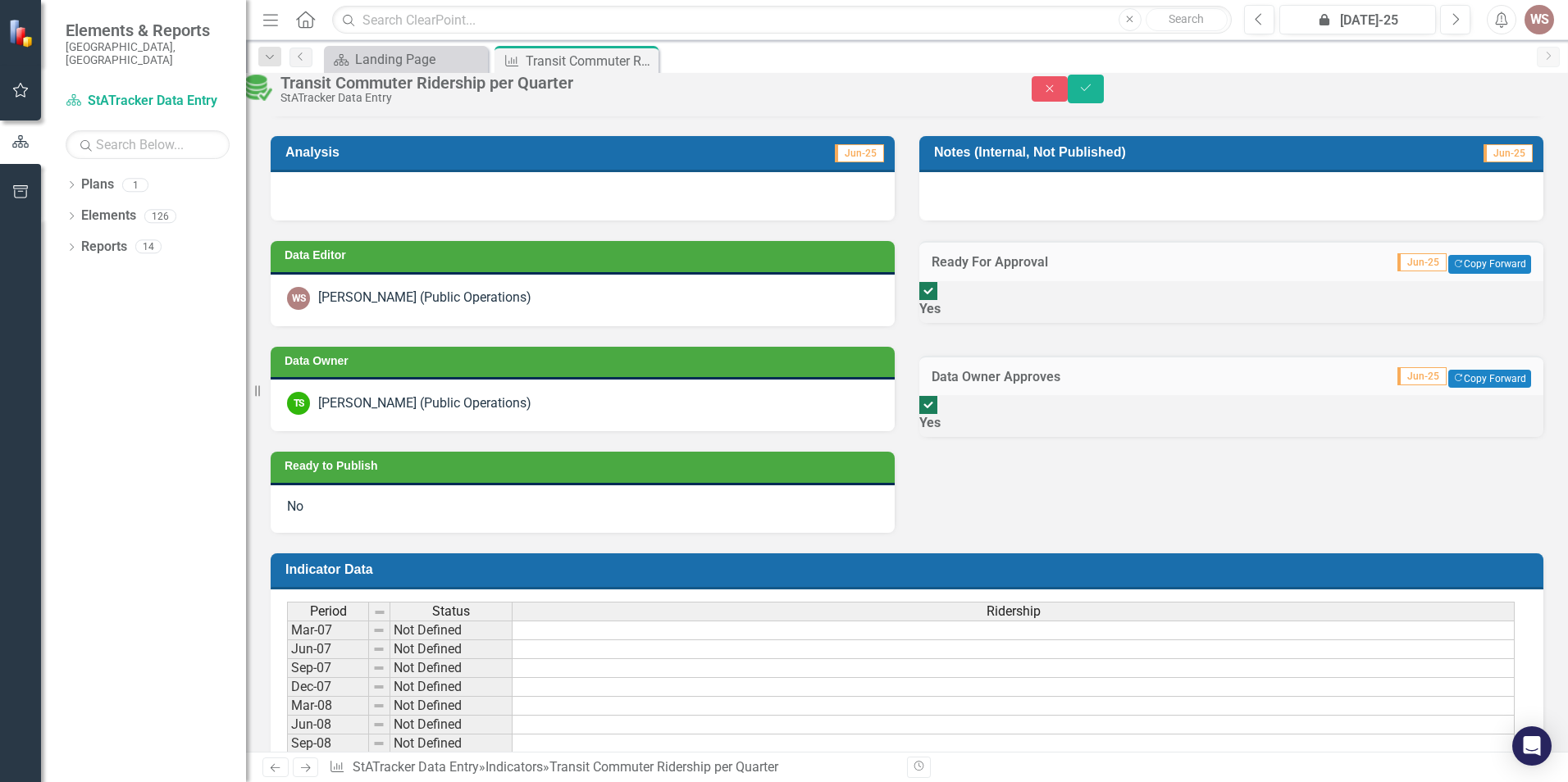
click at [941, 418] on input "Yes" at bounding box center [929, 405] width 25 height 25
checkbox input "false"
click at [1139, 502] on div "Data Editor WS [PERSON_NAME] (Public Operations) Data Owner TS [PERSON_NAME] (P…" at bounding box center [907, 376] width 1297 height 311
click at [1093, 93] on icon "Save" at bounding box center [1085, 88] width 14 height 12
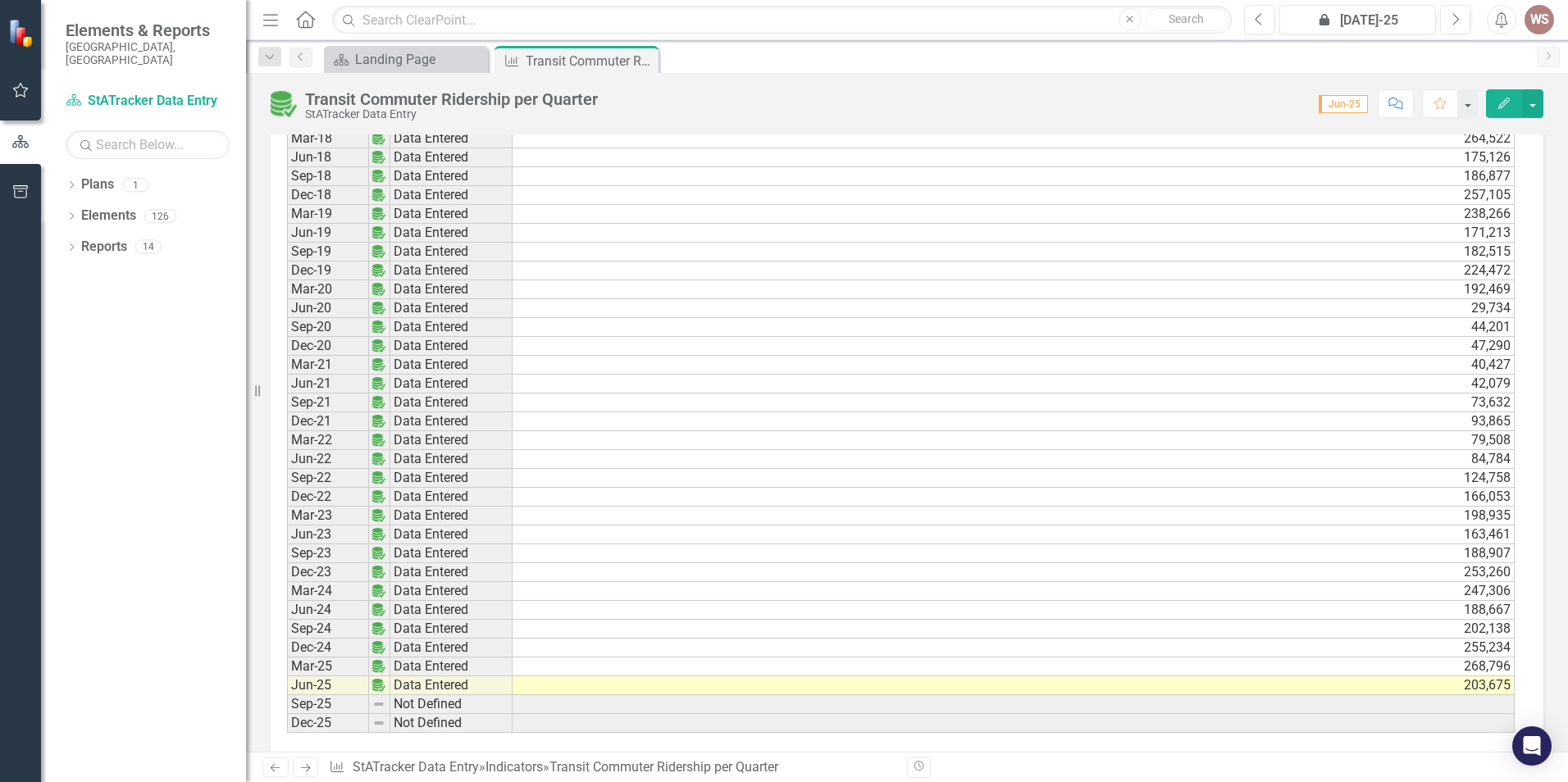
scroll to position [1360, 0]
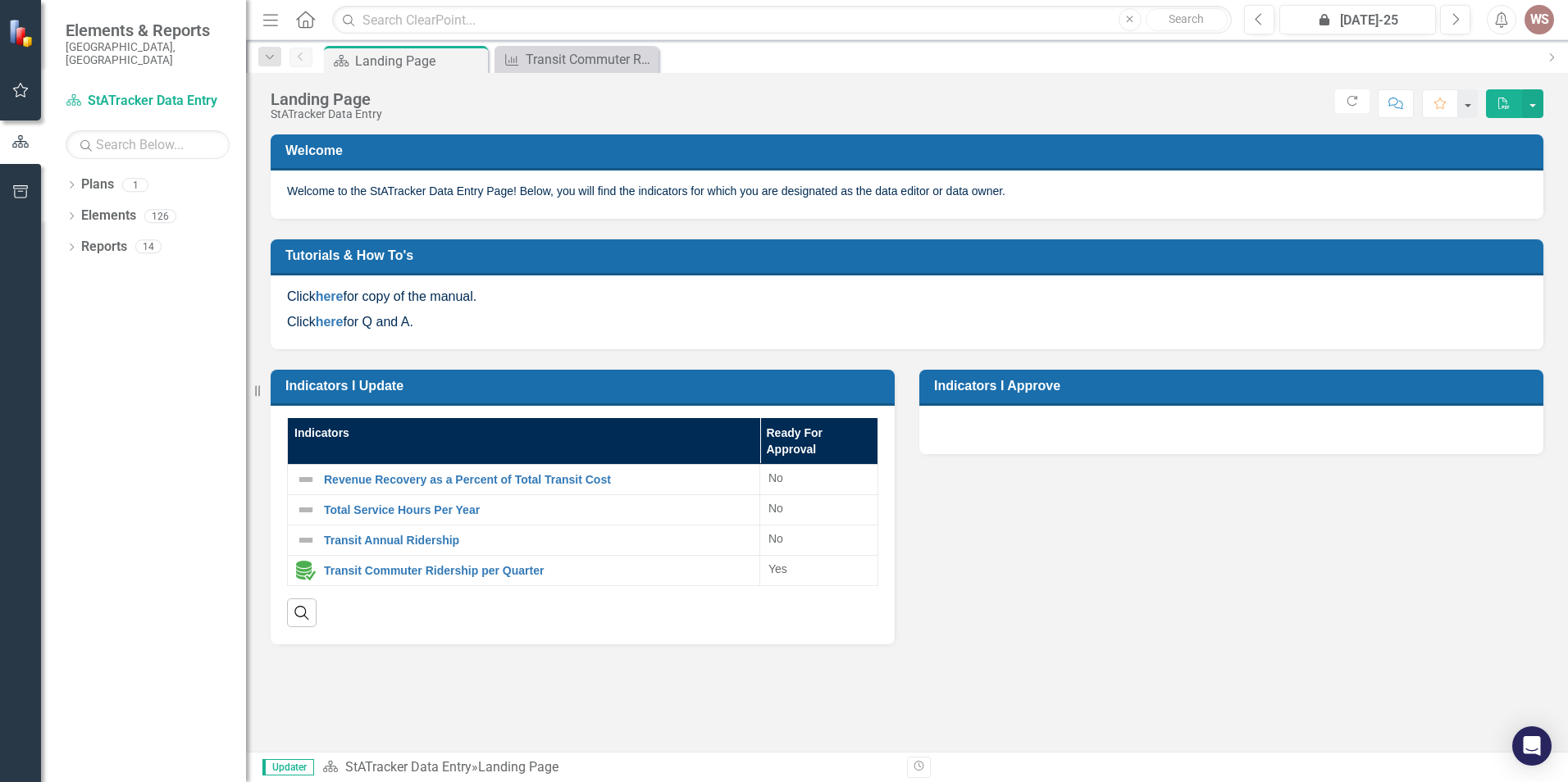
click at [153, 555] on div "Dropdown Plans 1 StATracker Data Entry Dropdown Elements 126 Dropdown Strategy …" at bounding box center [143, 477] width 205 height 611
click at [374, 573] on link "Transit Commuter Ridership per Quarter" at bounding box center [538, 571] width 427 height 13
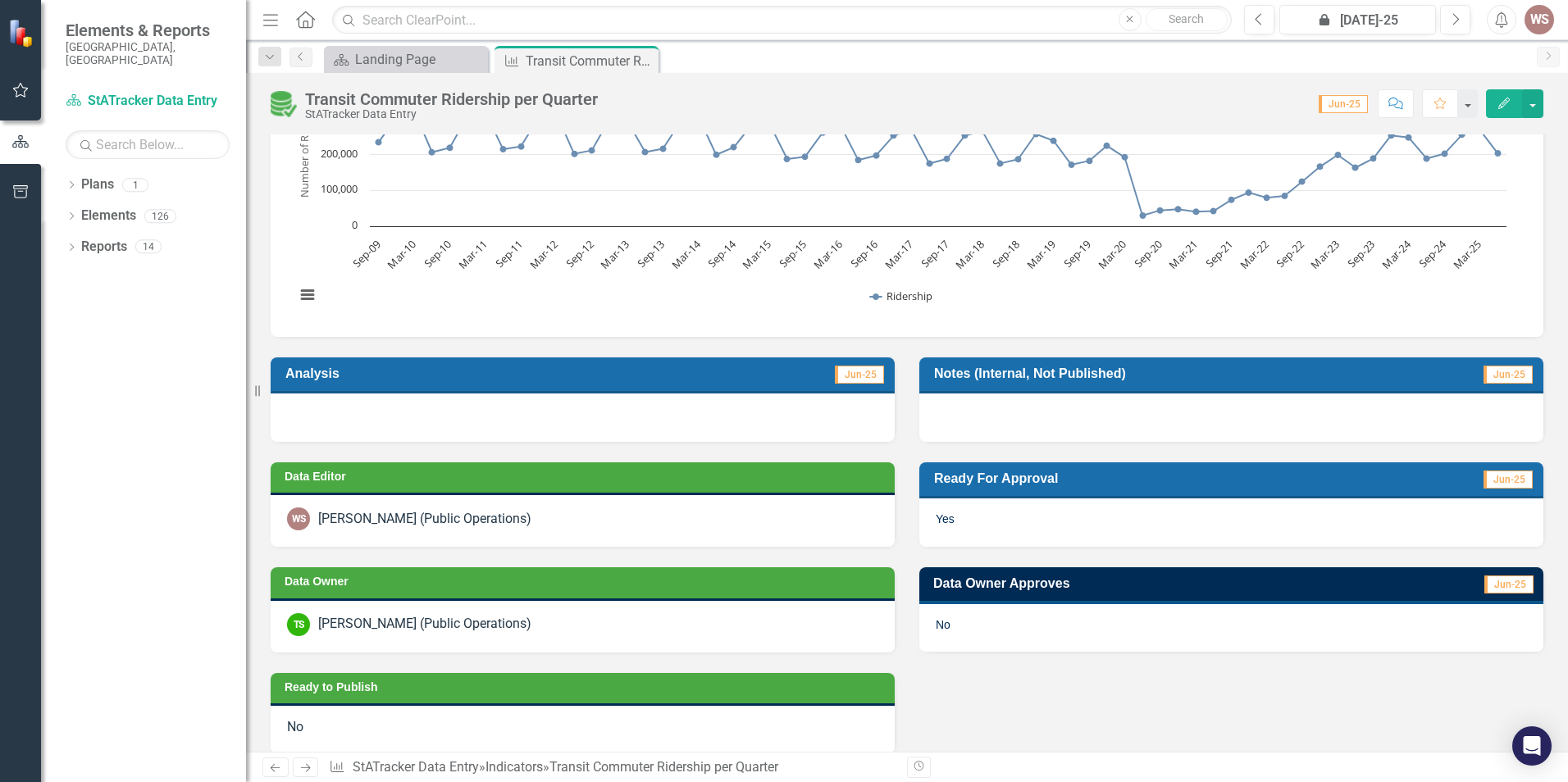
scroll to position [246, 0]
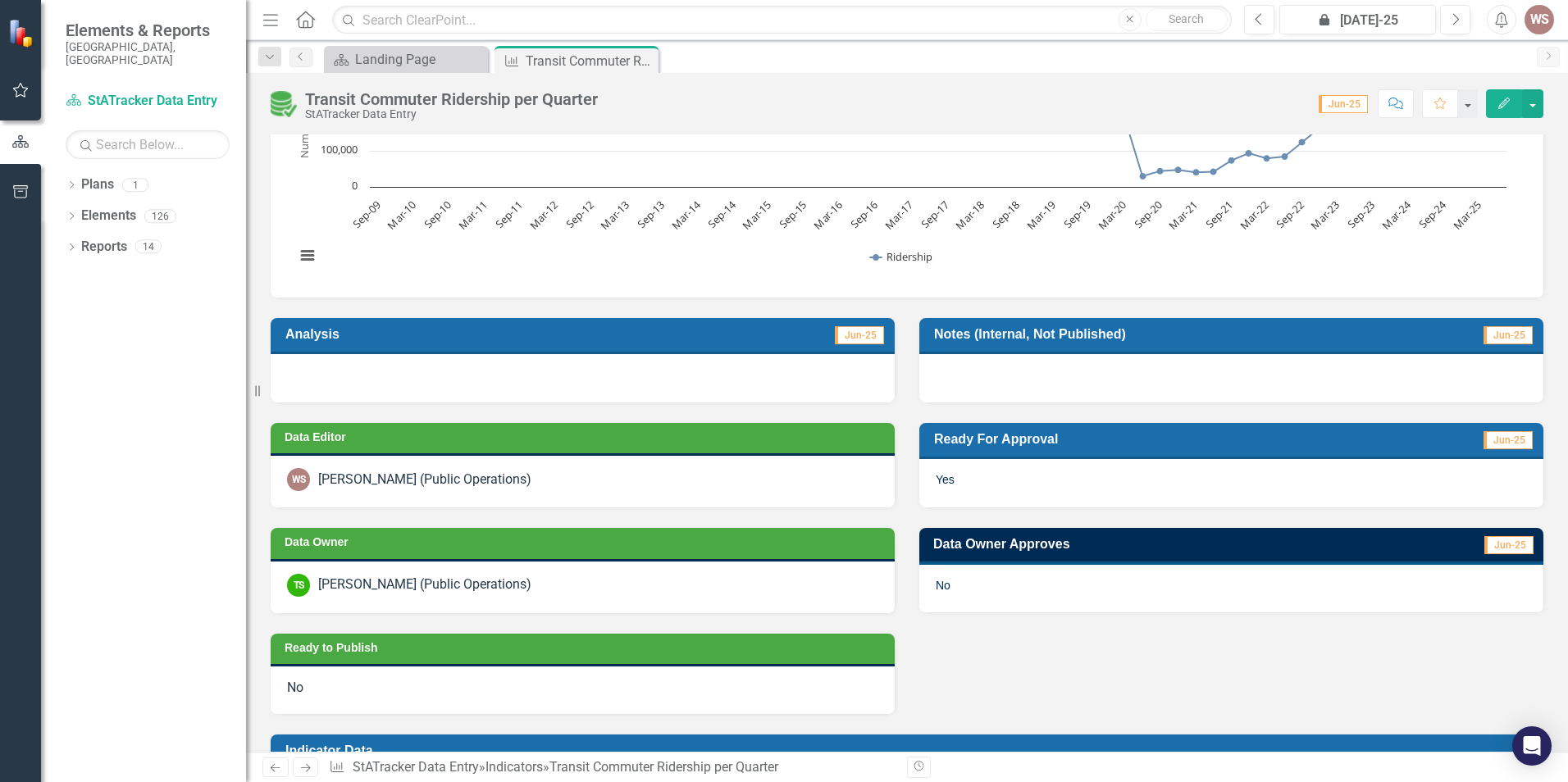
click at [1035, 589] on div "No" at bounding box center [1231, 589] width 624 height 47
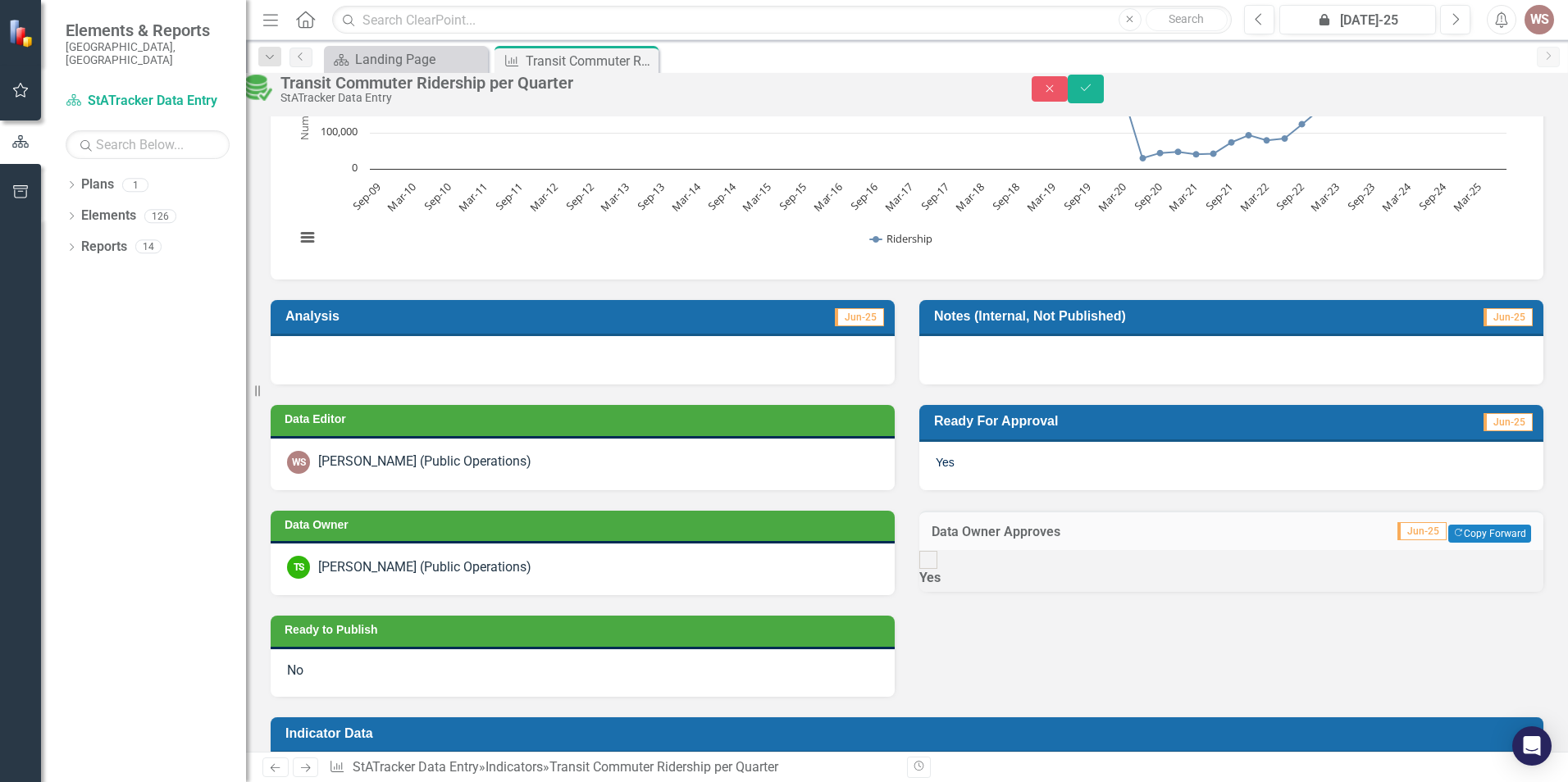
click at [936, 573] on input "Yes" at bounding box center [929, 561] width 25 height 25
checkbox input "true"
click at [1091, 91] on icon "submit" at bounding box center [1085, 88] width 10 height 7
